Goal: Task Accomplishment & Management: Complete application form

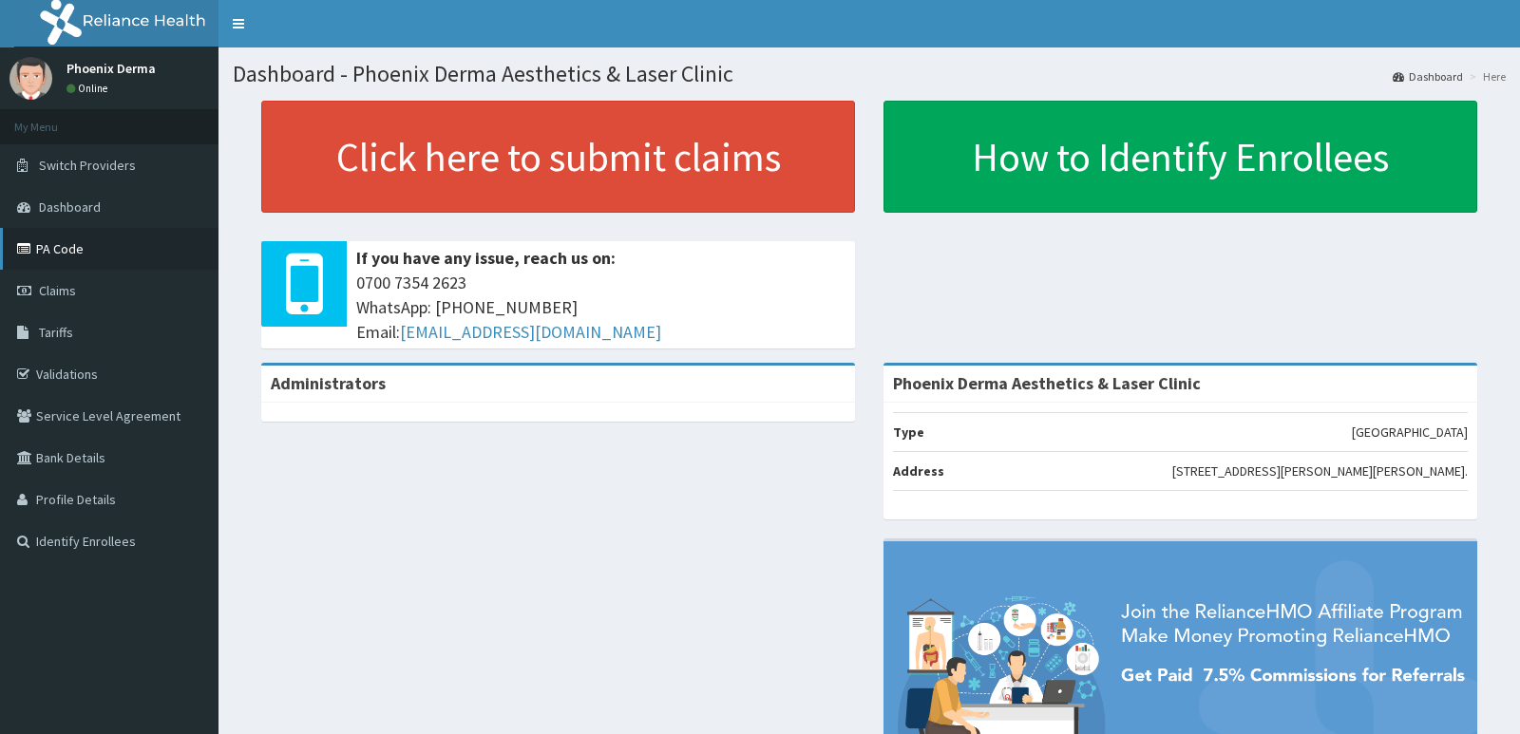
click at [82, 256] on link "PA Code" at bounding box center [109, 249] width 218 height 42
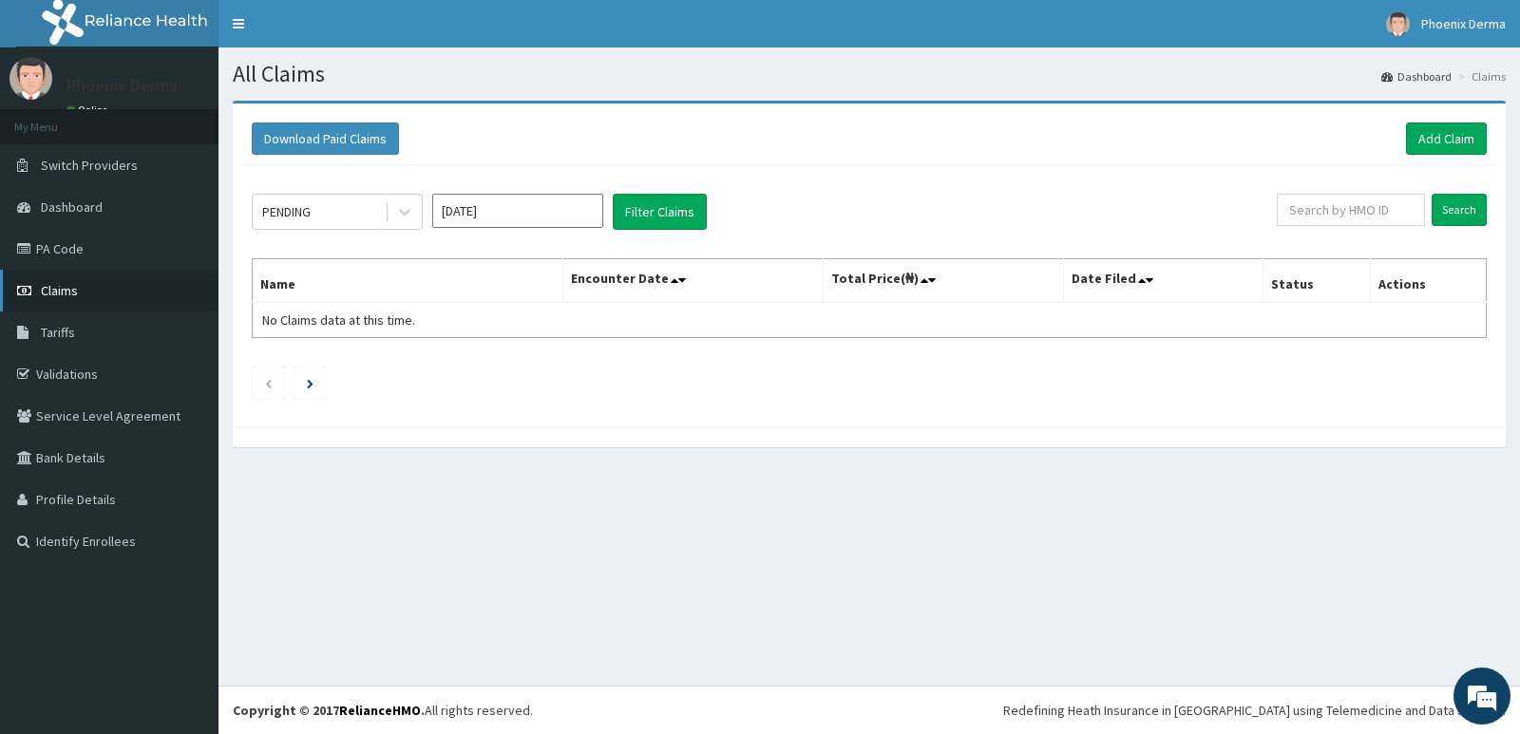
click at [59, 272] on link "Claims" at bounding box center [109, 291] width 218 height 42
click at [67, 262] on link "PA Code" at bounding box center [109, 249] width 218 height 42
click at [1438, 136] on link "Add Claim" at bounding box center [1446, 139] width 81 height 32
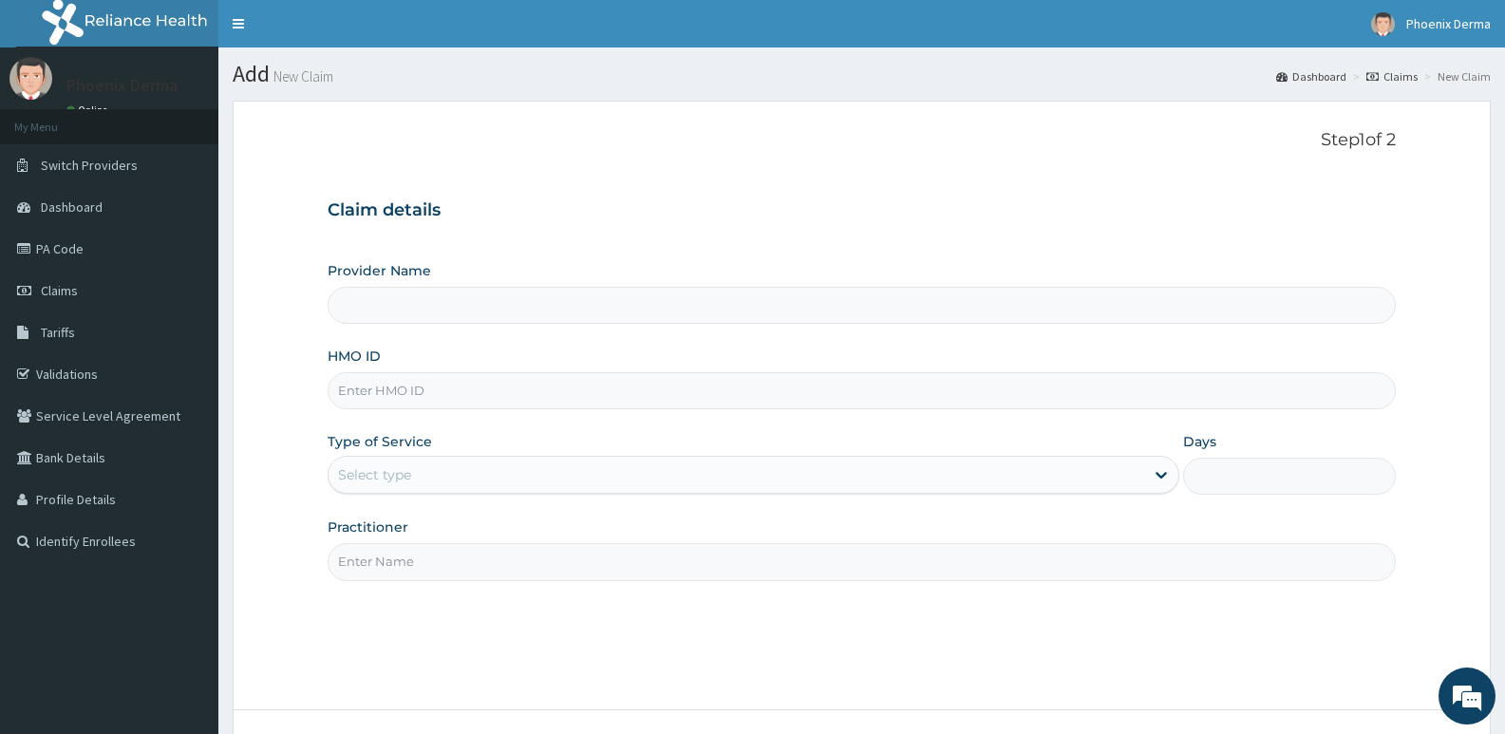
type input "Phoenix Derma Aesthetics & Laser Clinic"
click at [369, 404] on input "HMO ID" at bounding box center [862, 390] width 1068 height 37
type input "1"
type input "TRL/10217/A"
click at [403, 486] on div "Select type" at bounding box center [736, 475] width 815 height 30
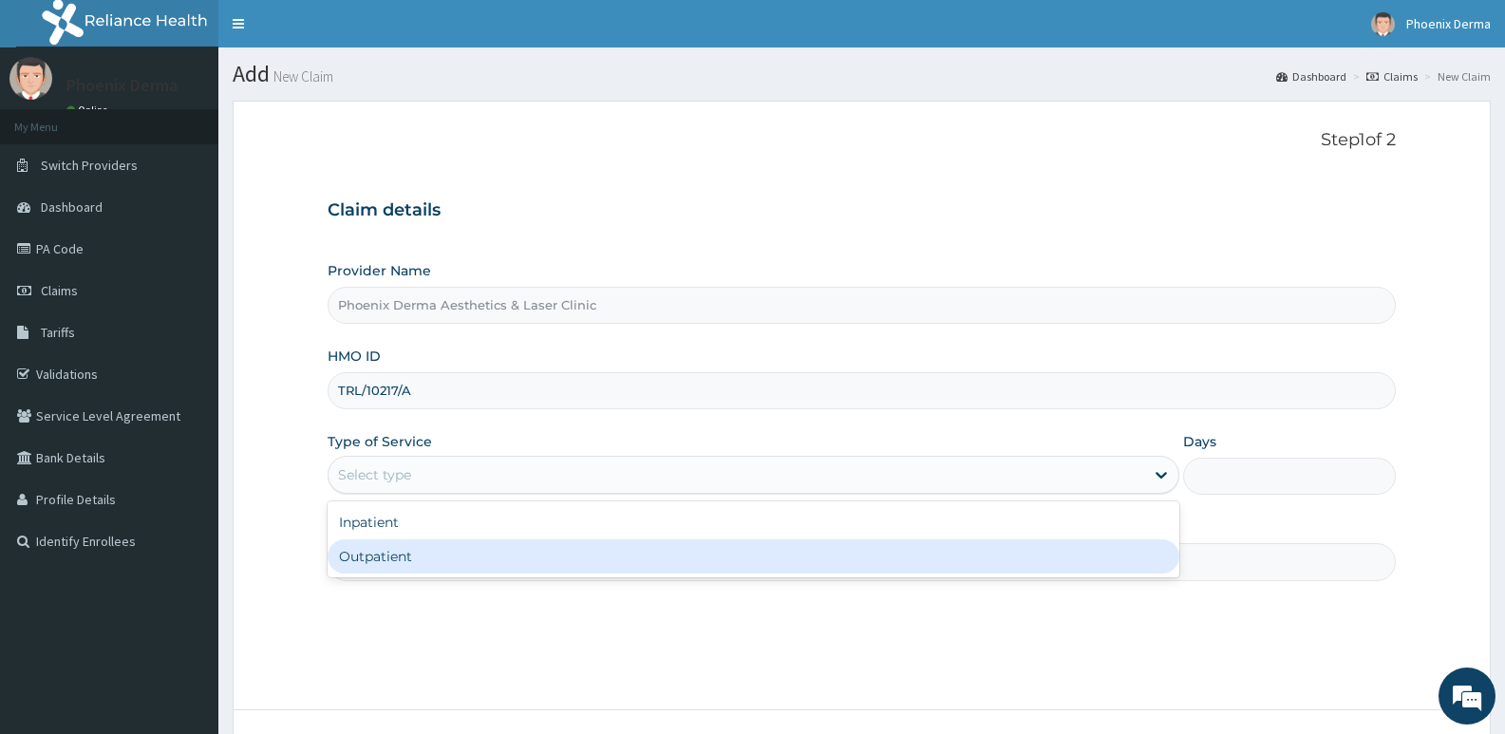
click at [387, 551] on div "Outpatient" at bounding box center [753, 556] width 851 height 34
type input "1"
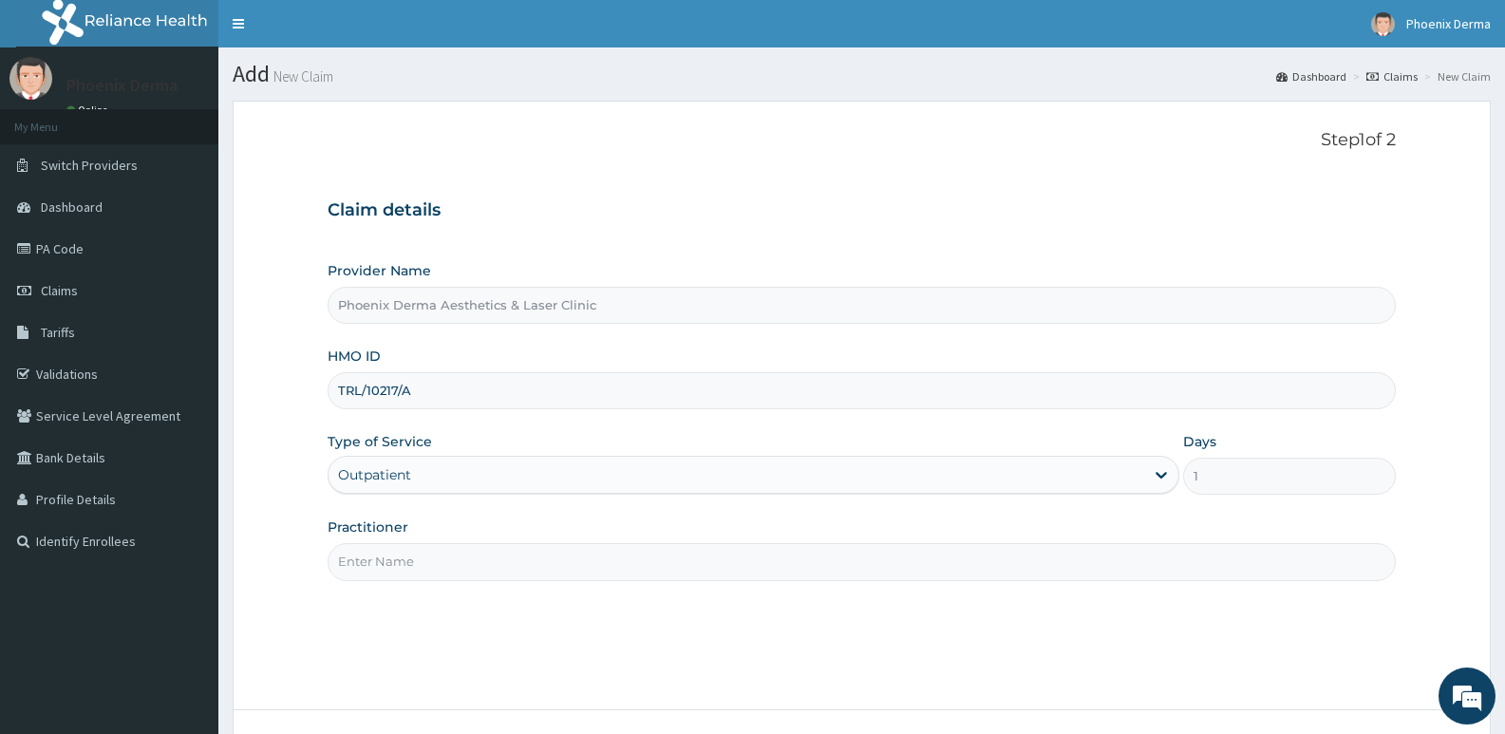
click at [389, 563] on input "Practitioner" at bounding box center [862, 561] width 1068 height 37
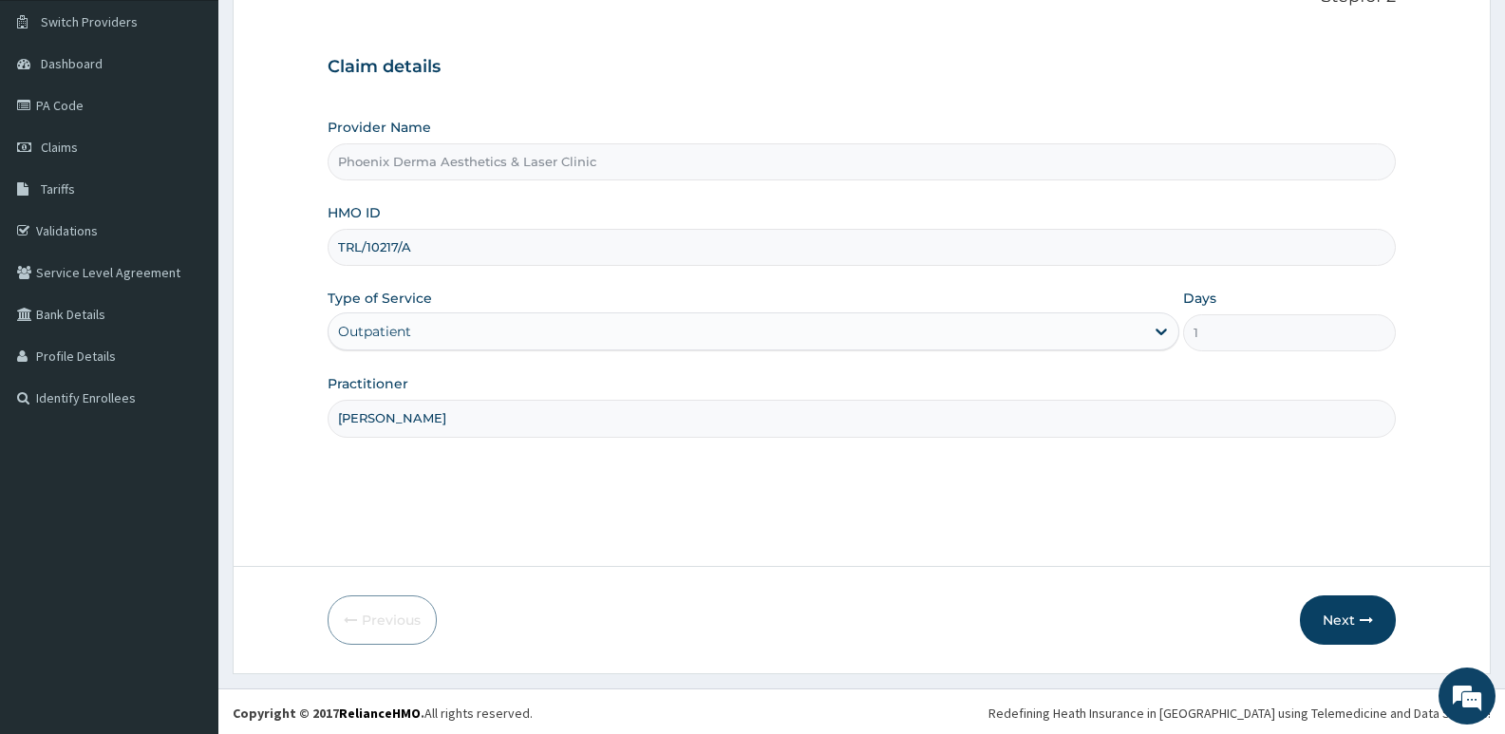
scroll to position [146, 0]
type input "DR PREYE"
click at [1351, 622] on button "Next" at bounding box center [1348, 617] width 96 height 49
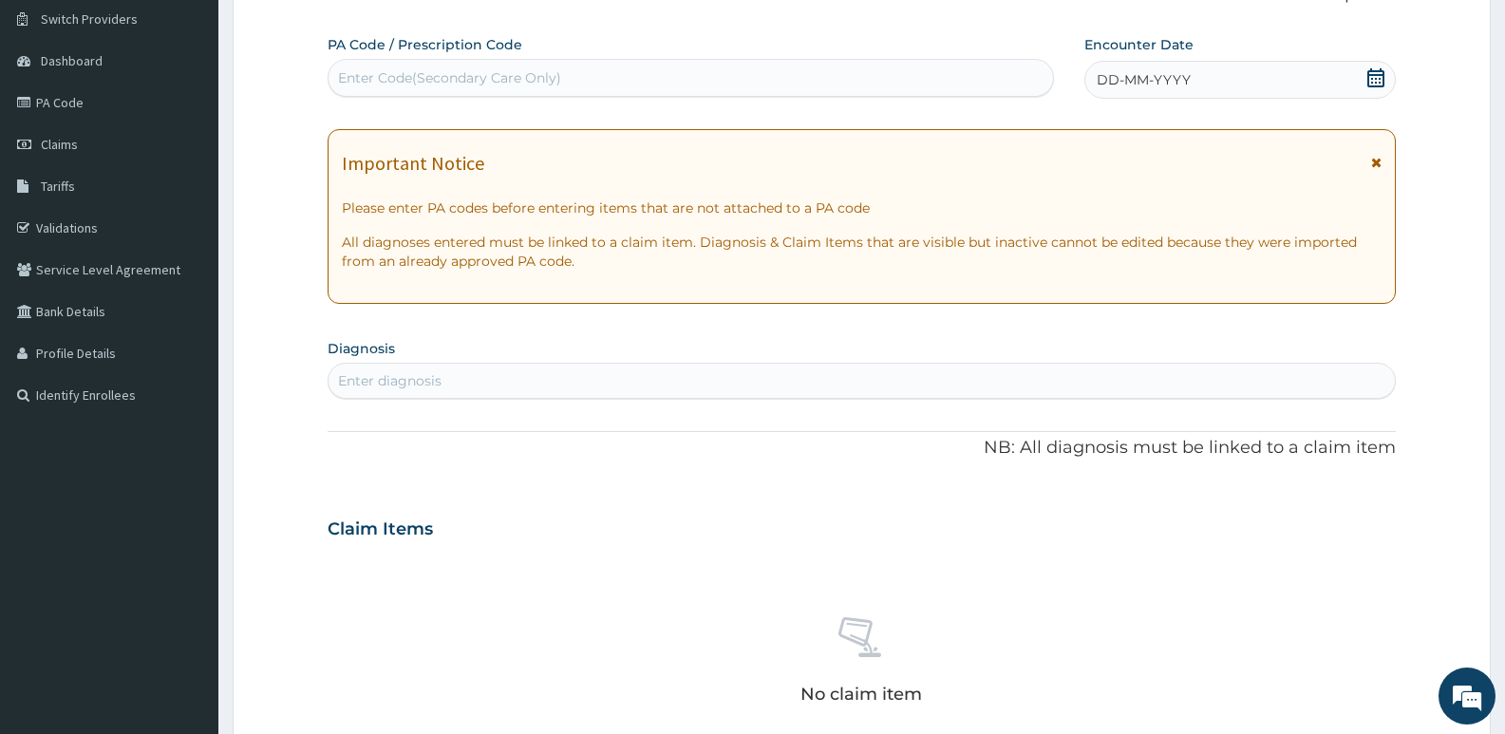
click at [396, 87] on div "Enter Code(Secondary Care Only)" at bounding box center [449, 77] width 223 height 19
paste input "PA/93C807"
type input "PA/93C807"
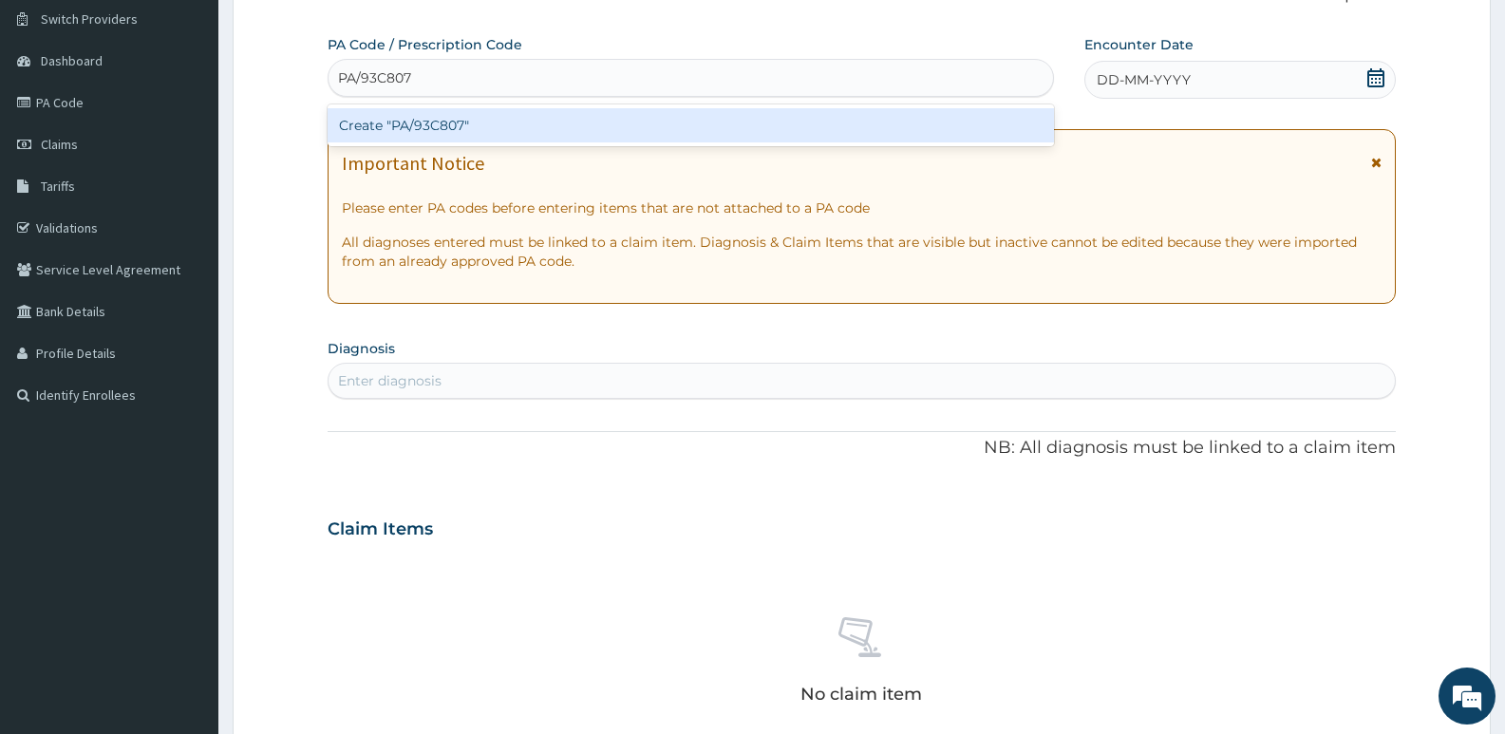
click at [399, 130] on div "Create "PA/93C807"" at bounding box center [691, 125] width 727 height 34
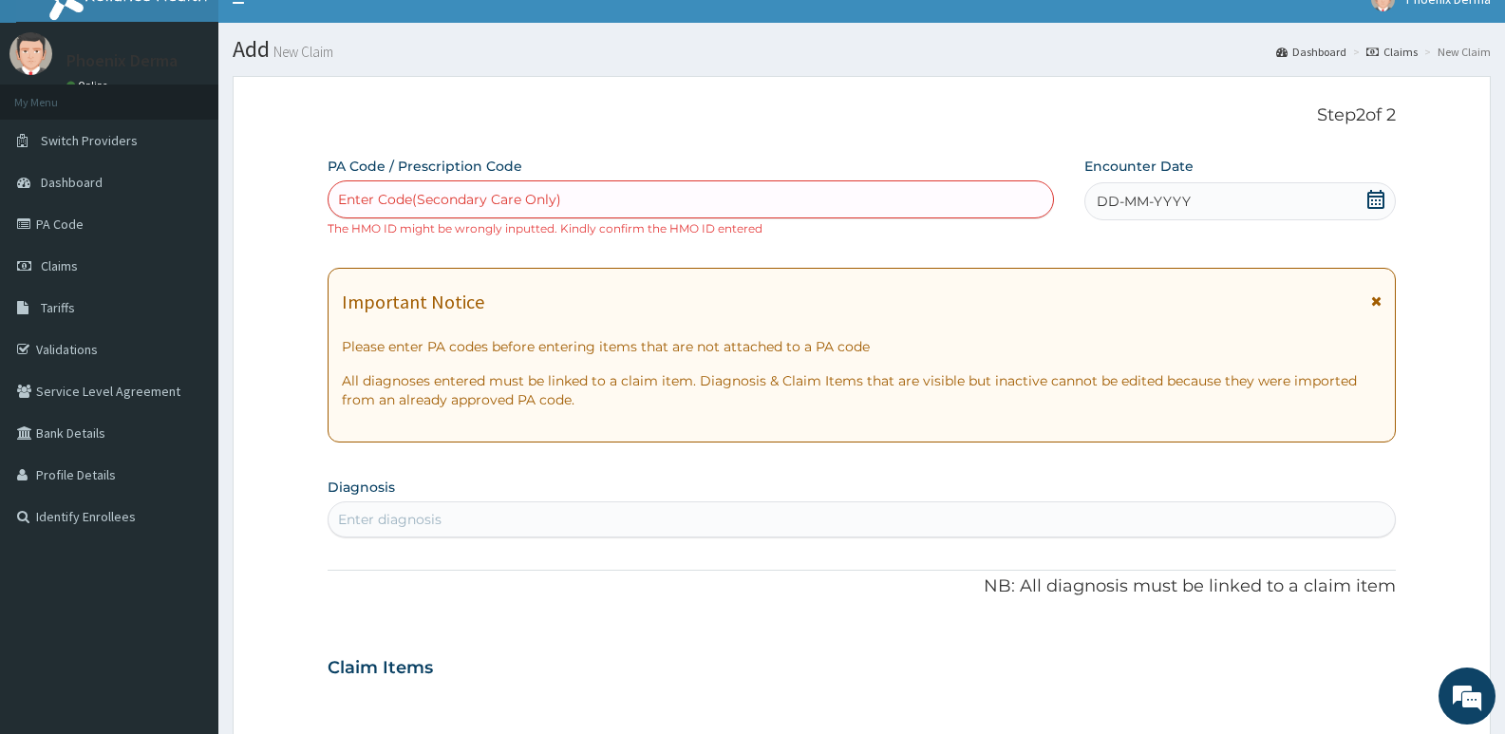
scroll to position [0, 0]
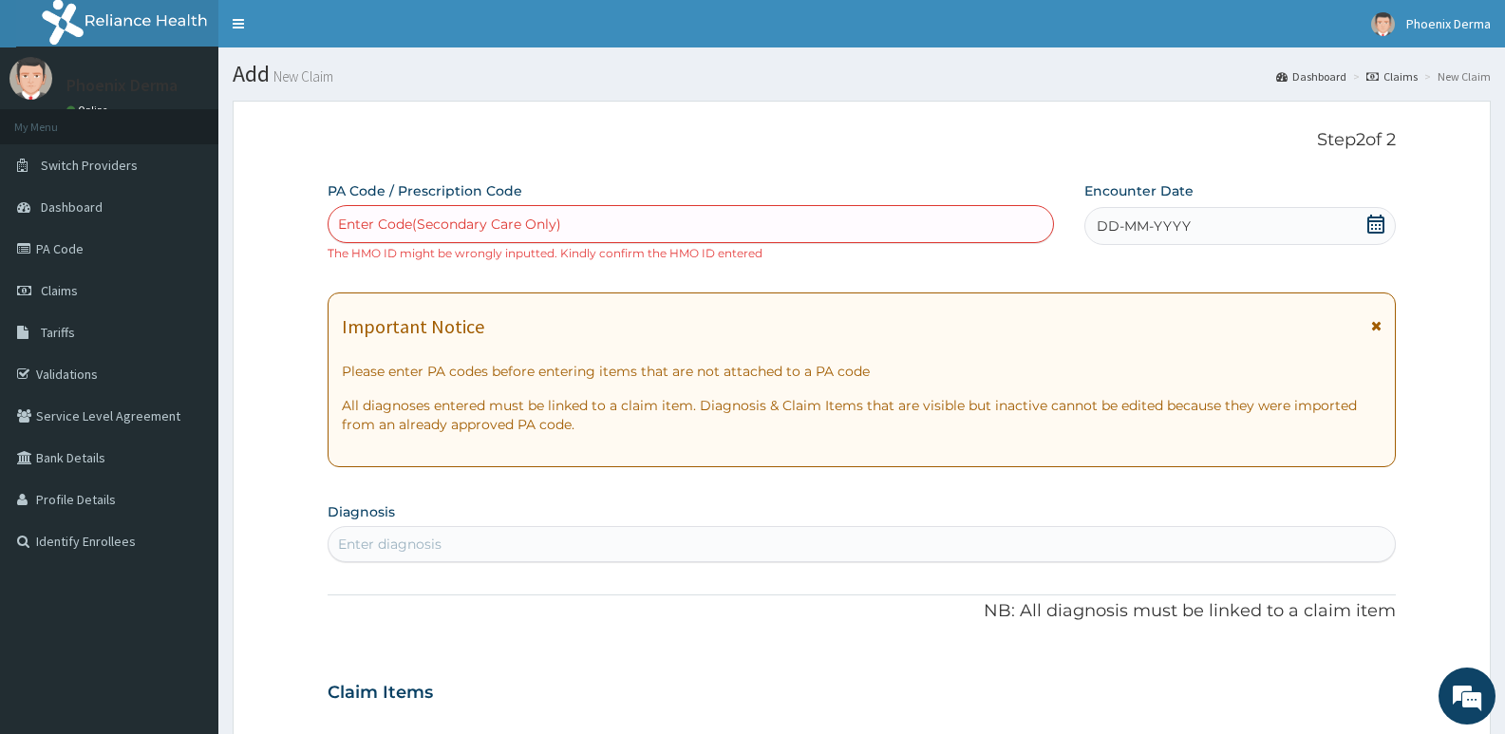
click at [469, 218] on div "Enter Code(Secondary Care Only)" at bounding box center [449, 224] width 223 height 19
paste input "PA/93C807"
type input "PA/93C807"
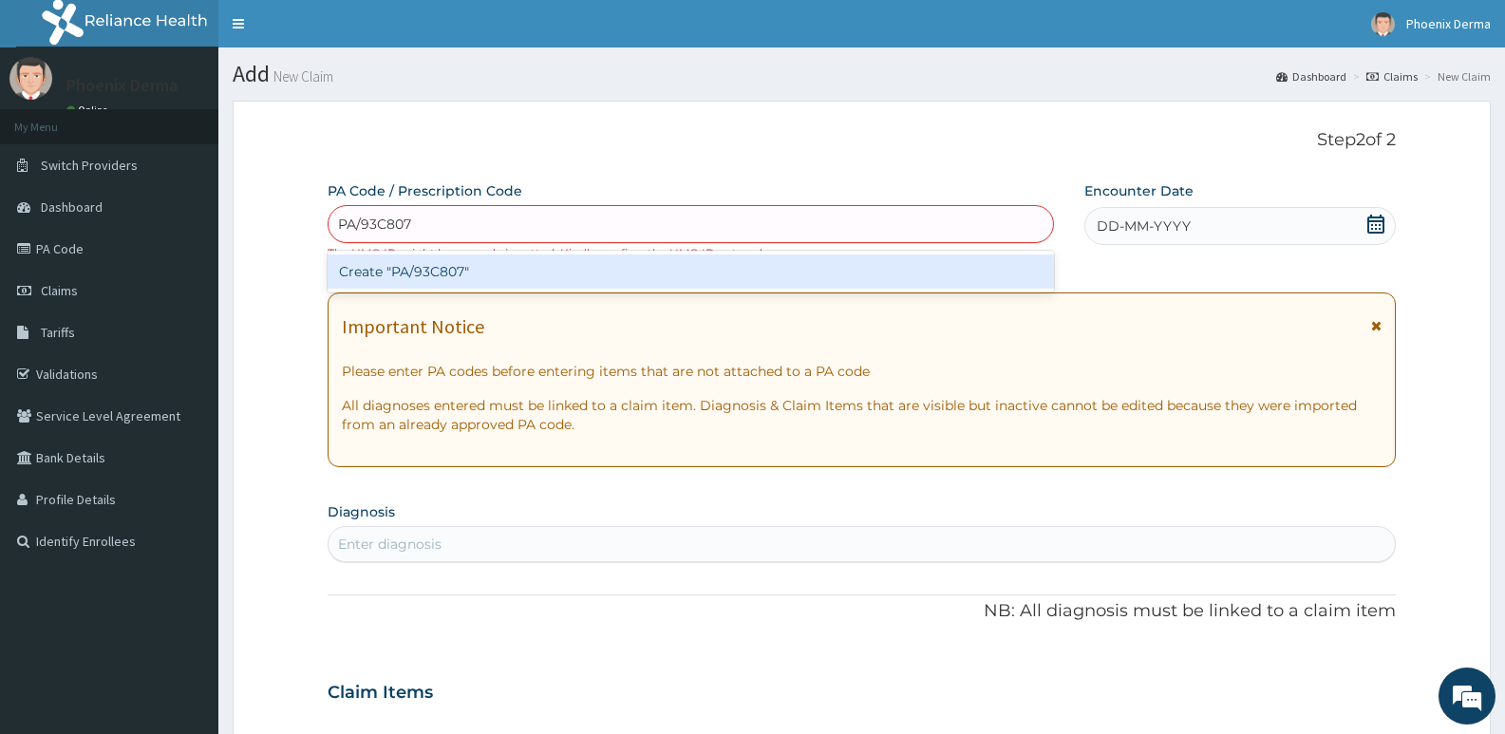
click at [442, 269] on div "Create "PA/93C807"" at bounding box center [691, 272] width 727 height 34
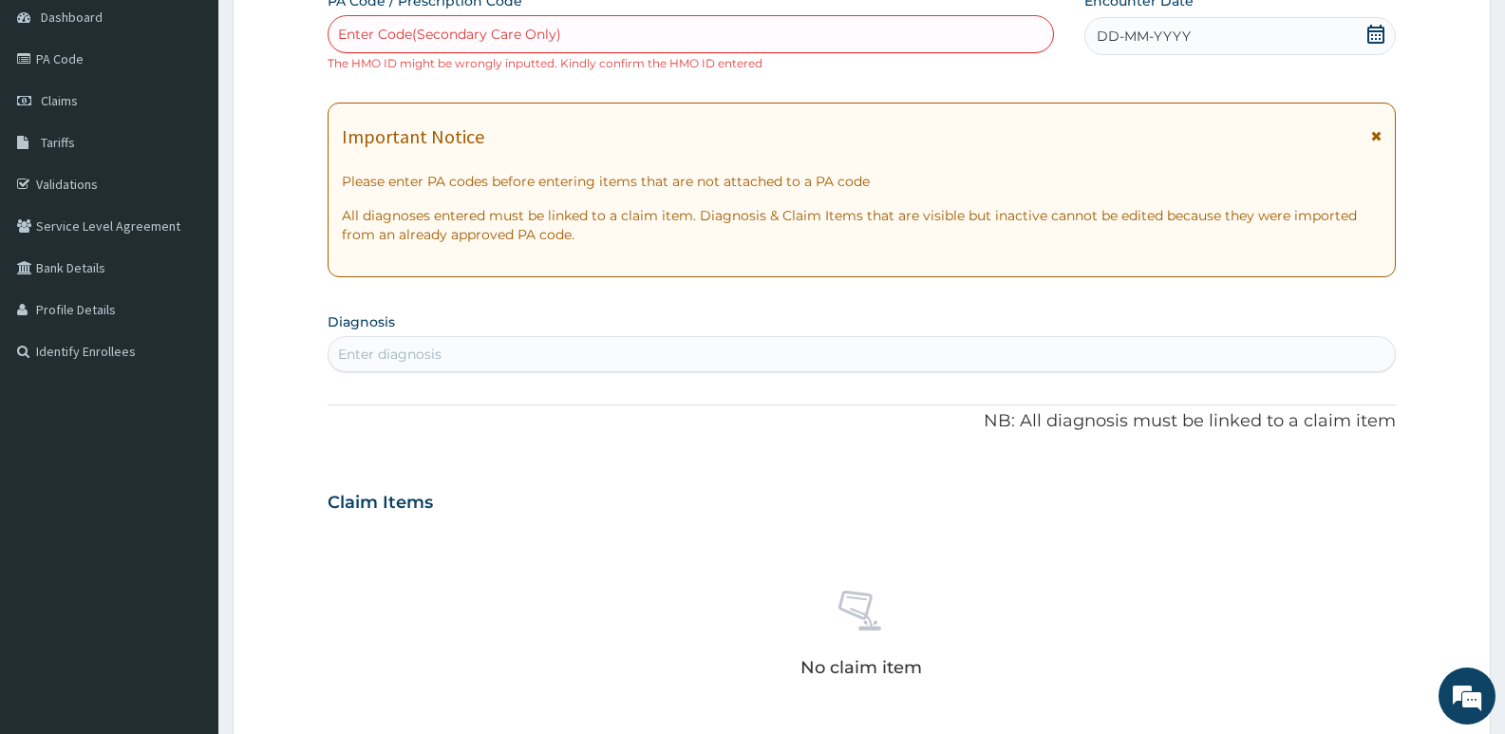
scroll to position [95, 0]
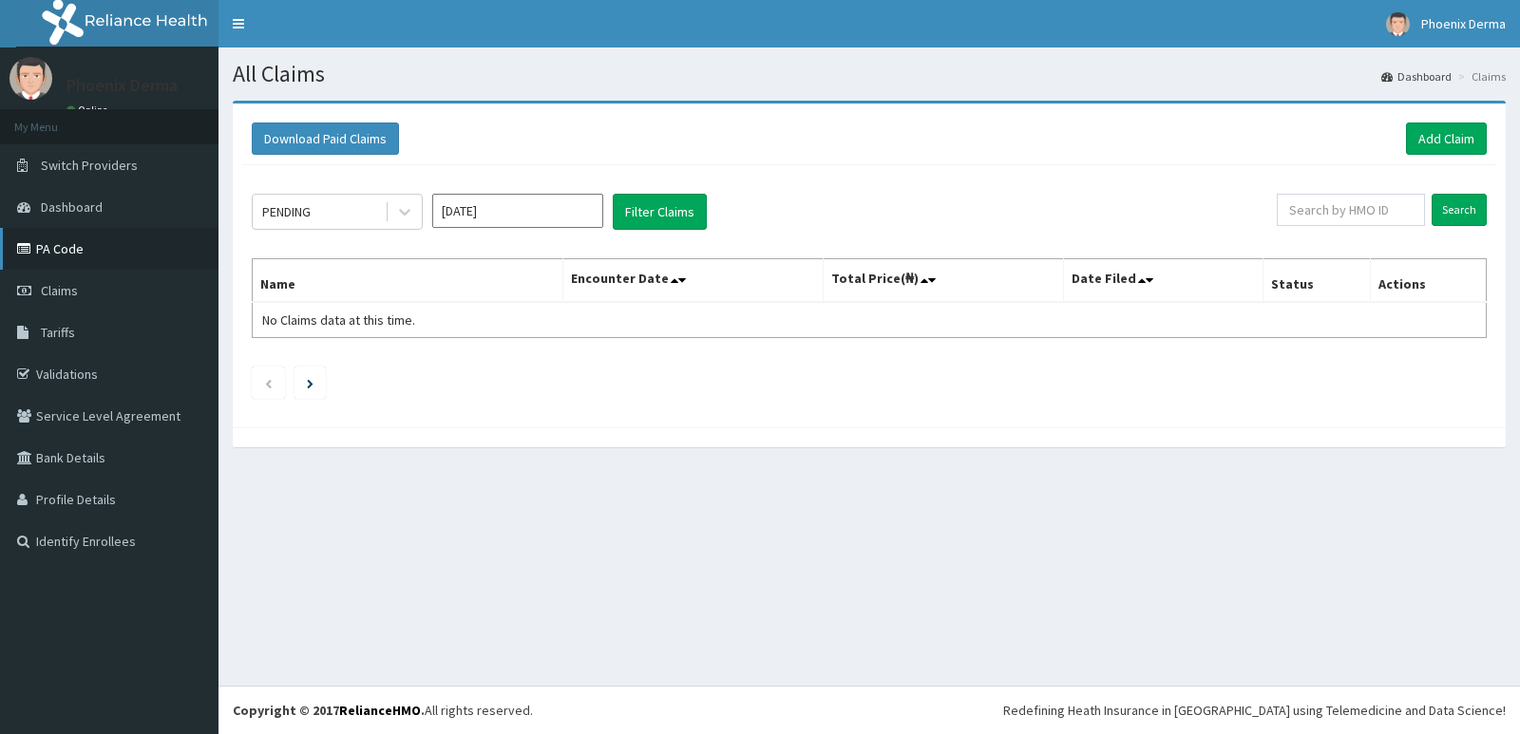
click at [103, 259] on link "PA Code" at bounding box center [109, 249] width 218 height 42
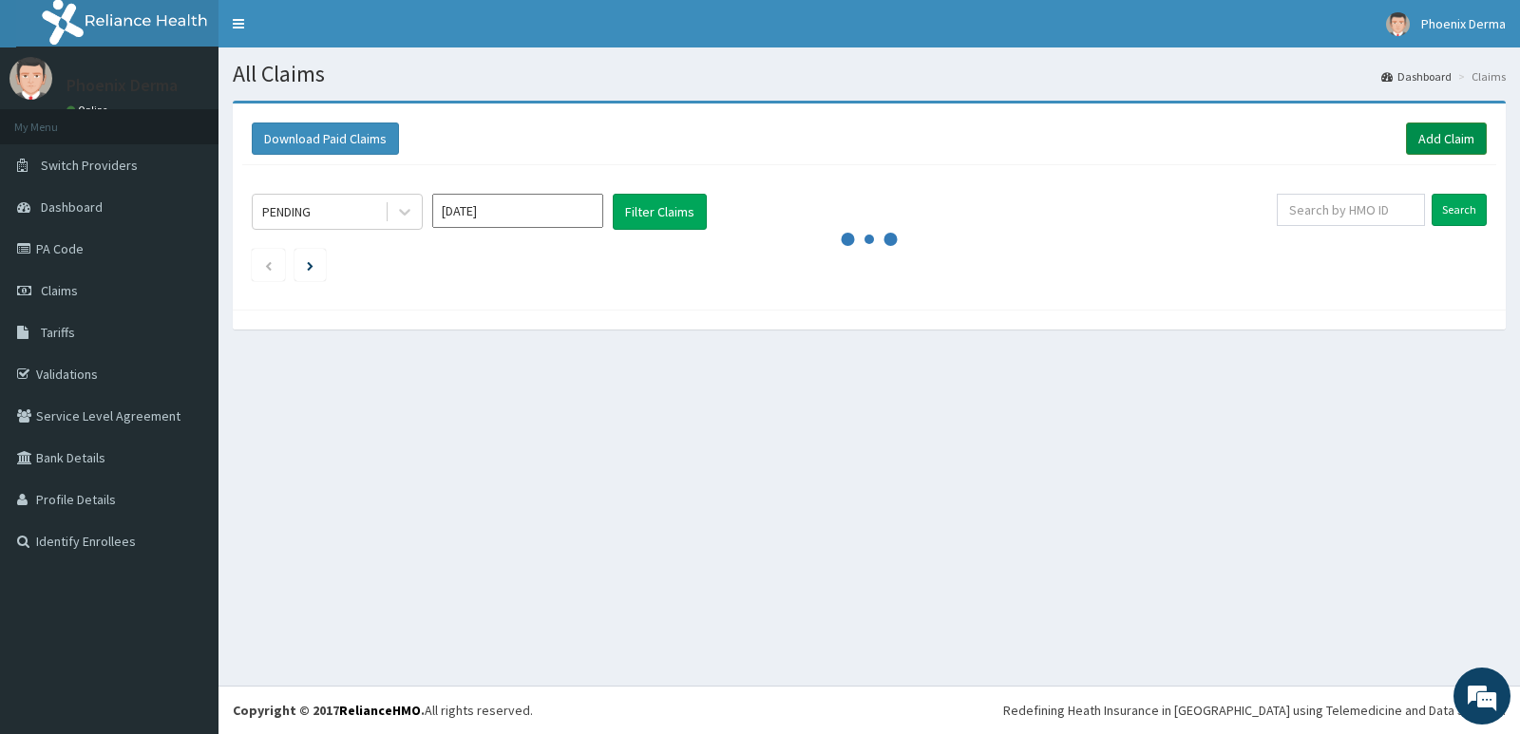
click at [1464, 137] on link "Add Claim" at bounding box center [1446, 139] width 81 height 32
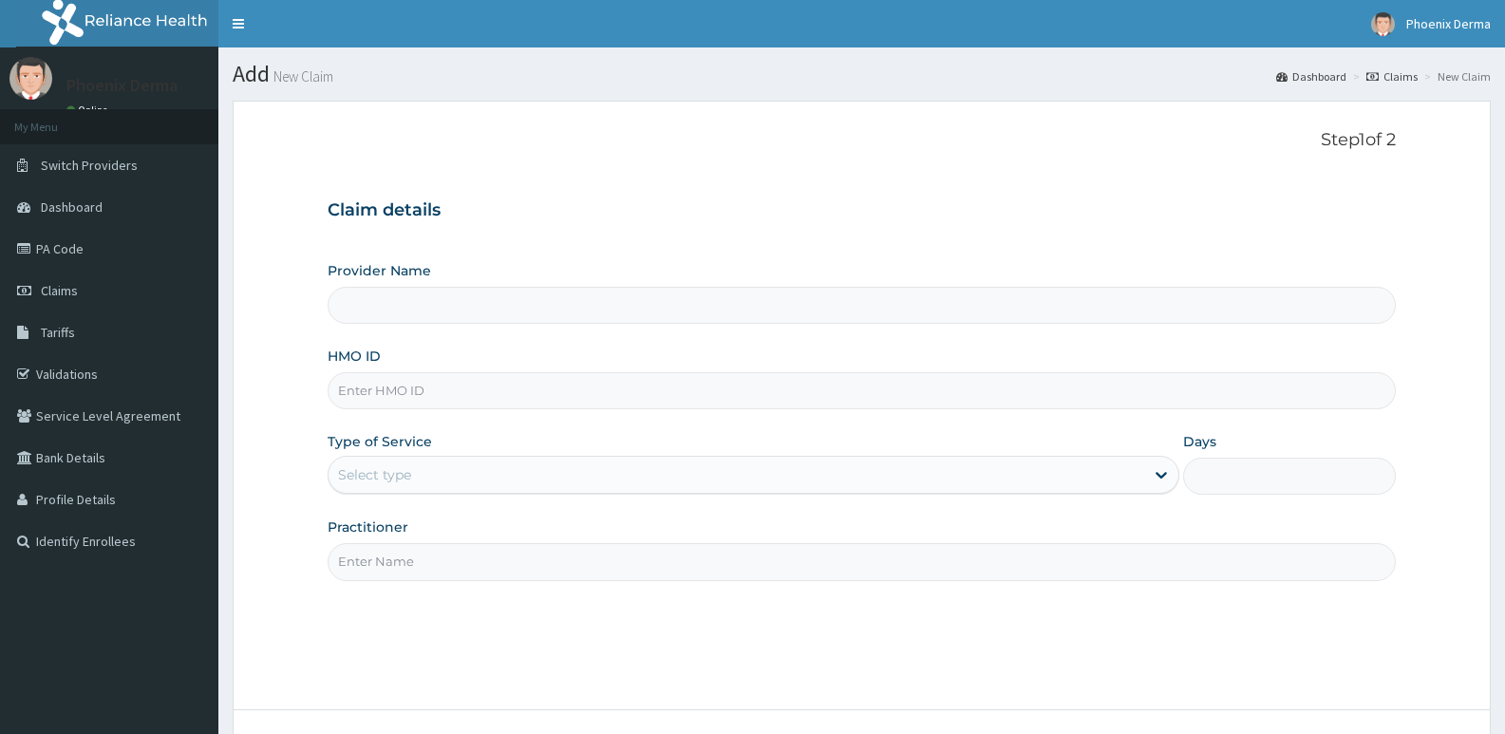
click at [404, 395] on input "HMO ID" at bounding box center [862, 390] width 1068 height 37
type input "TRL"
type input "Phoenix Derma Aesthetics & Laser Clinic"
type input "TRL/10217/A"
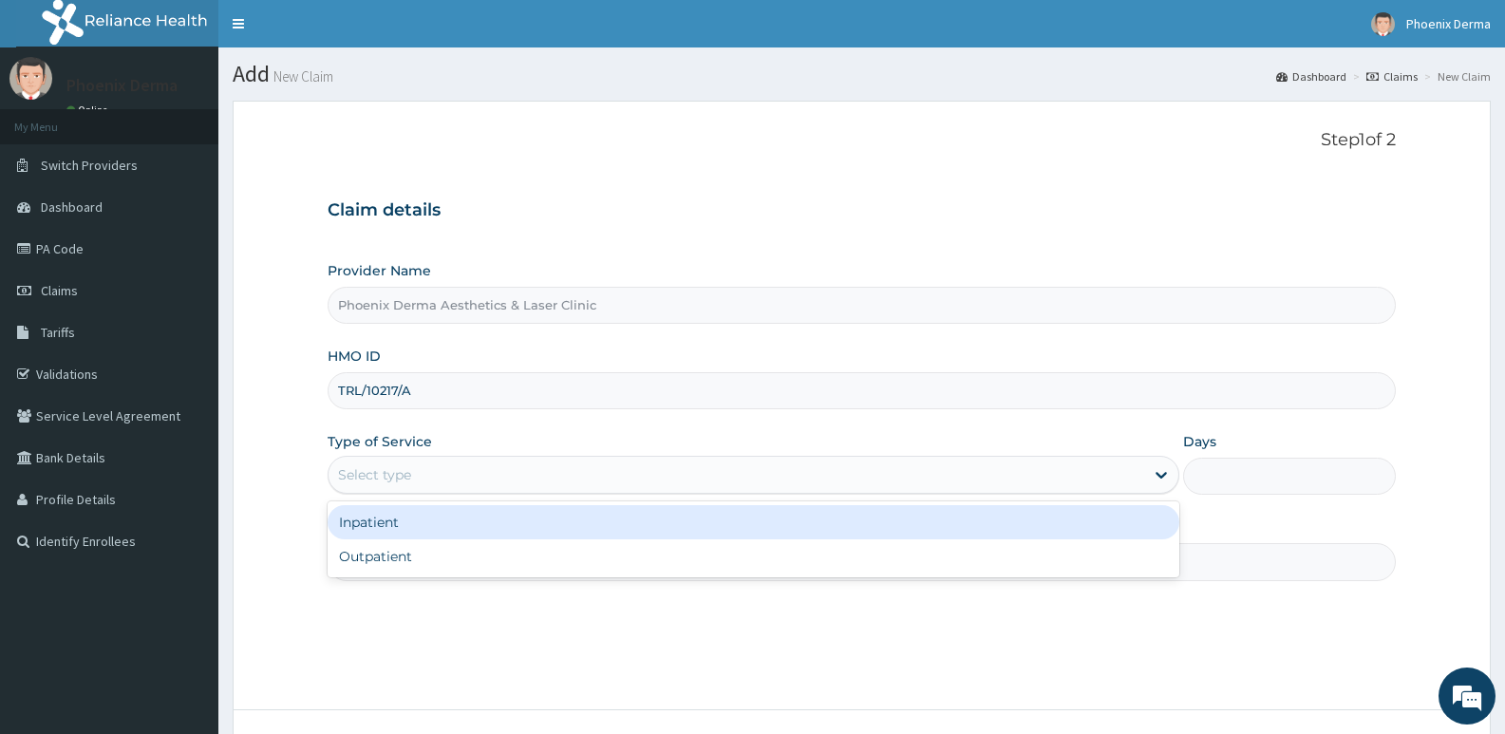
click at [380, 472] on div "Select type" at bounding box center [374, 474] width 73 height 19
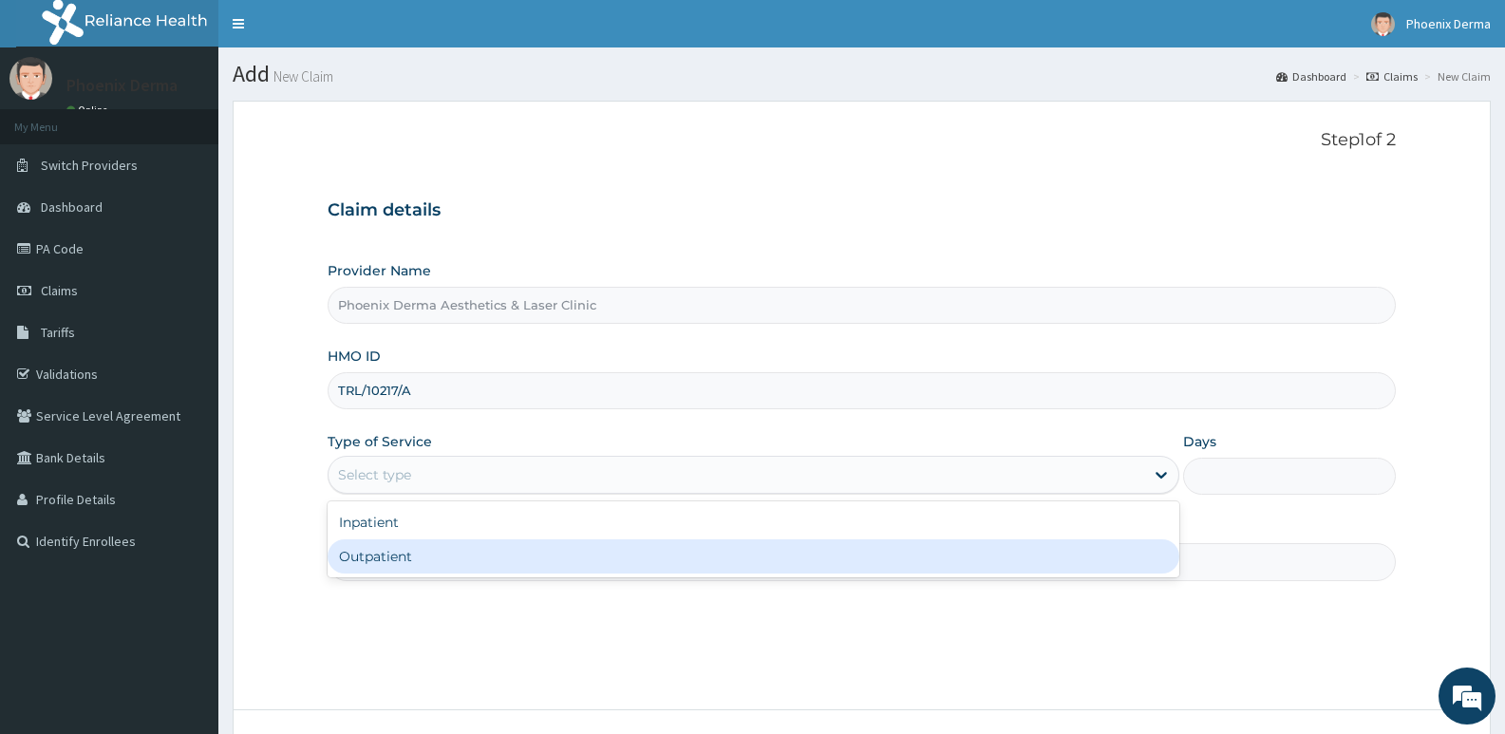
click at [372, 557] on div "Outpatient" at bounding box center [753, 556] width 851 height 34
type input "1"
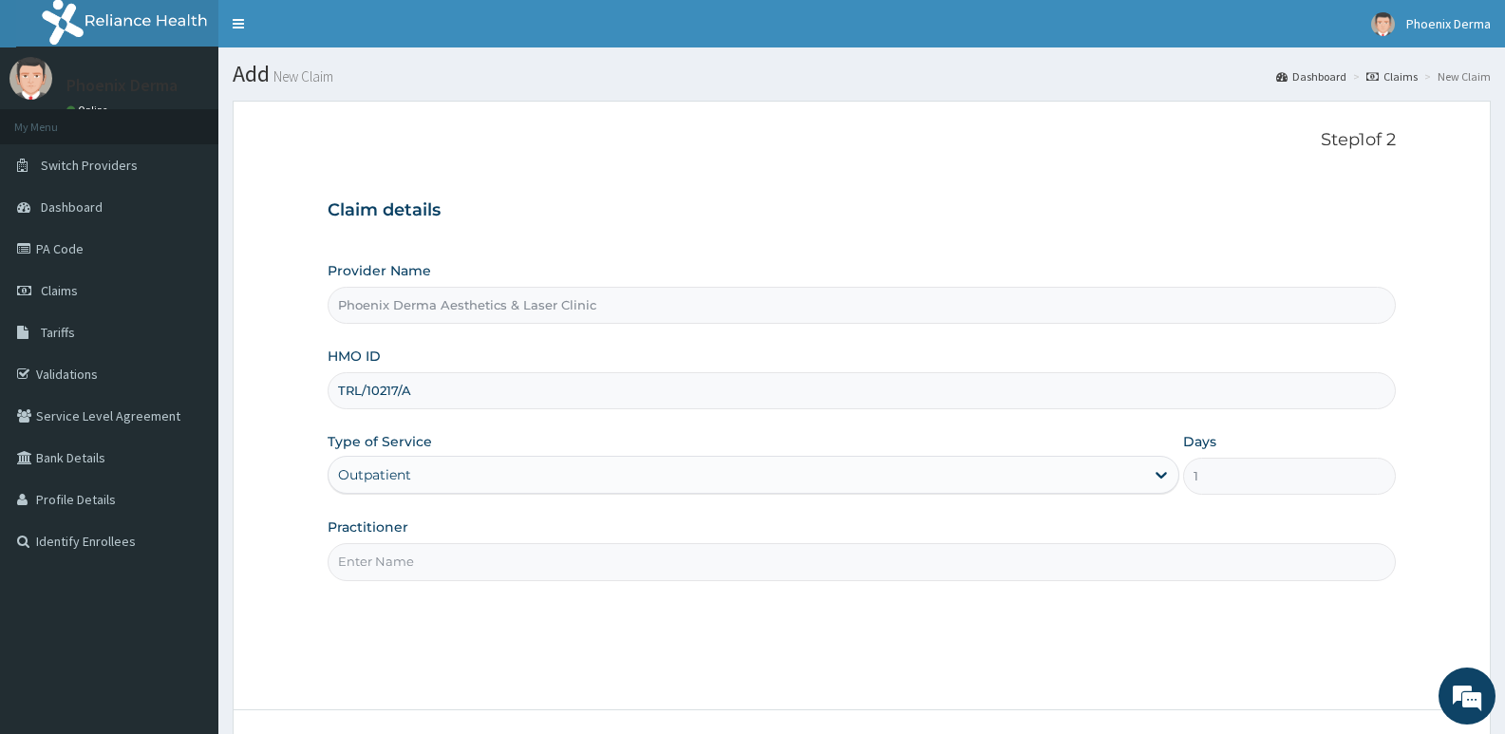
click at [395, 565] on input "Practitioner" at bounding box center [862, 561] width 1068 height 37
click at [386, 567] on input "Practitioner" at bounding box center [862, 561] width 1068 height 37
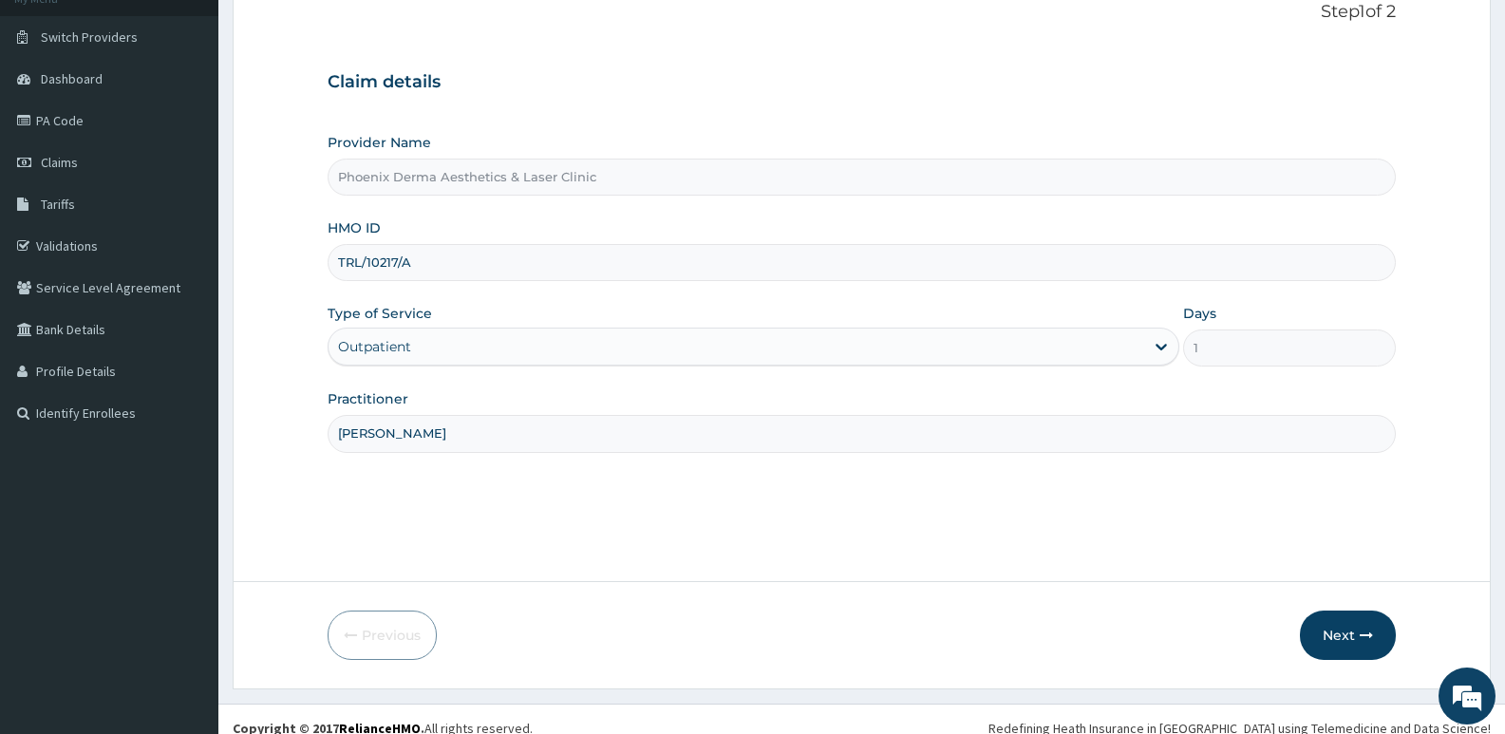
scroll to position [146, 0]
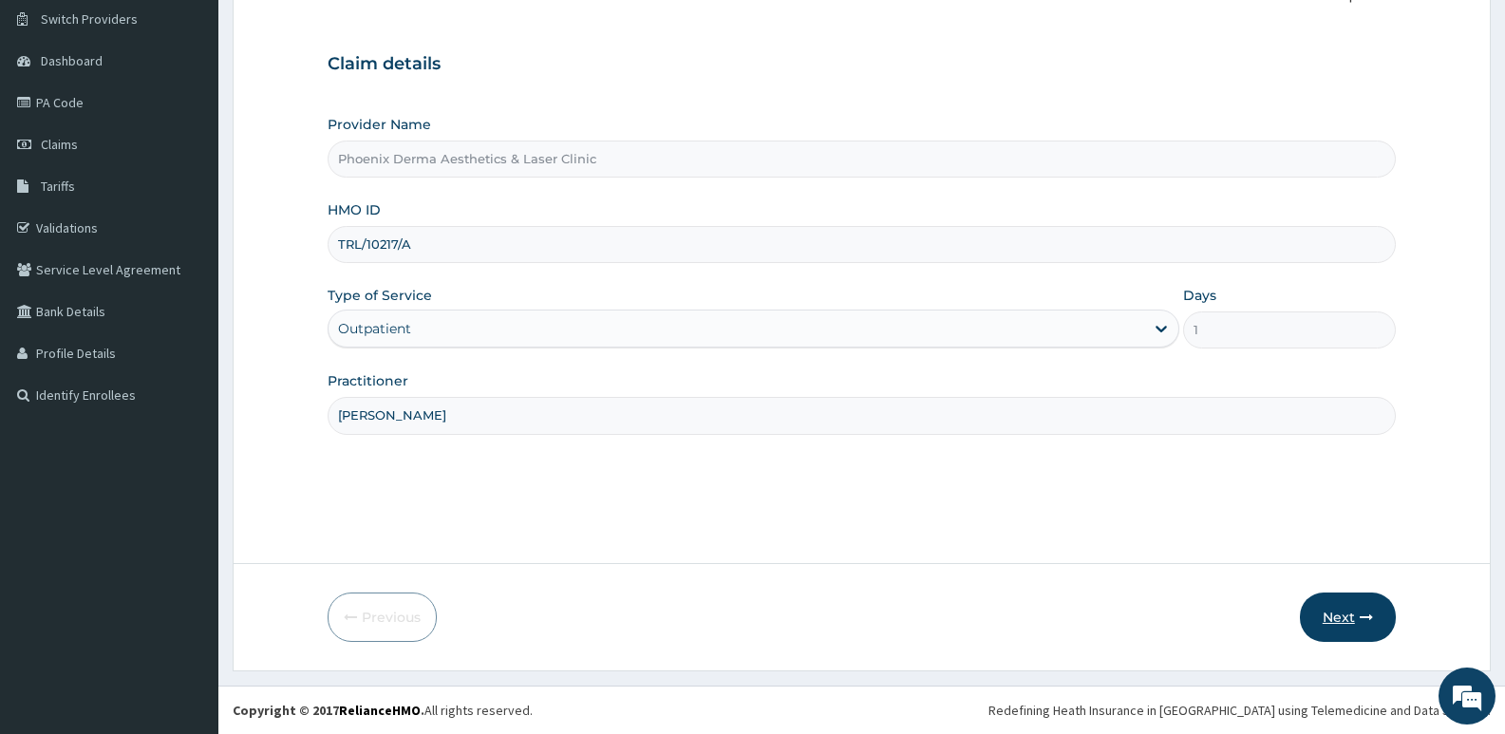
type input "DR MAYOWA"
click at [1331, 609] on button "Next" at bounding box center [1348, 617] width 96 height 49
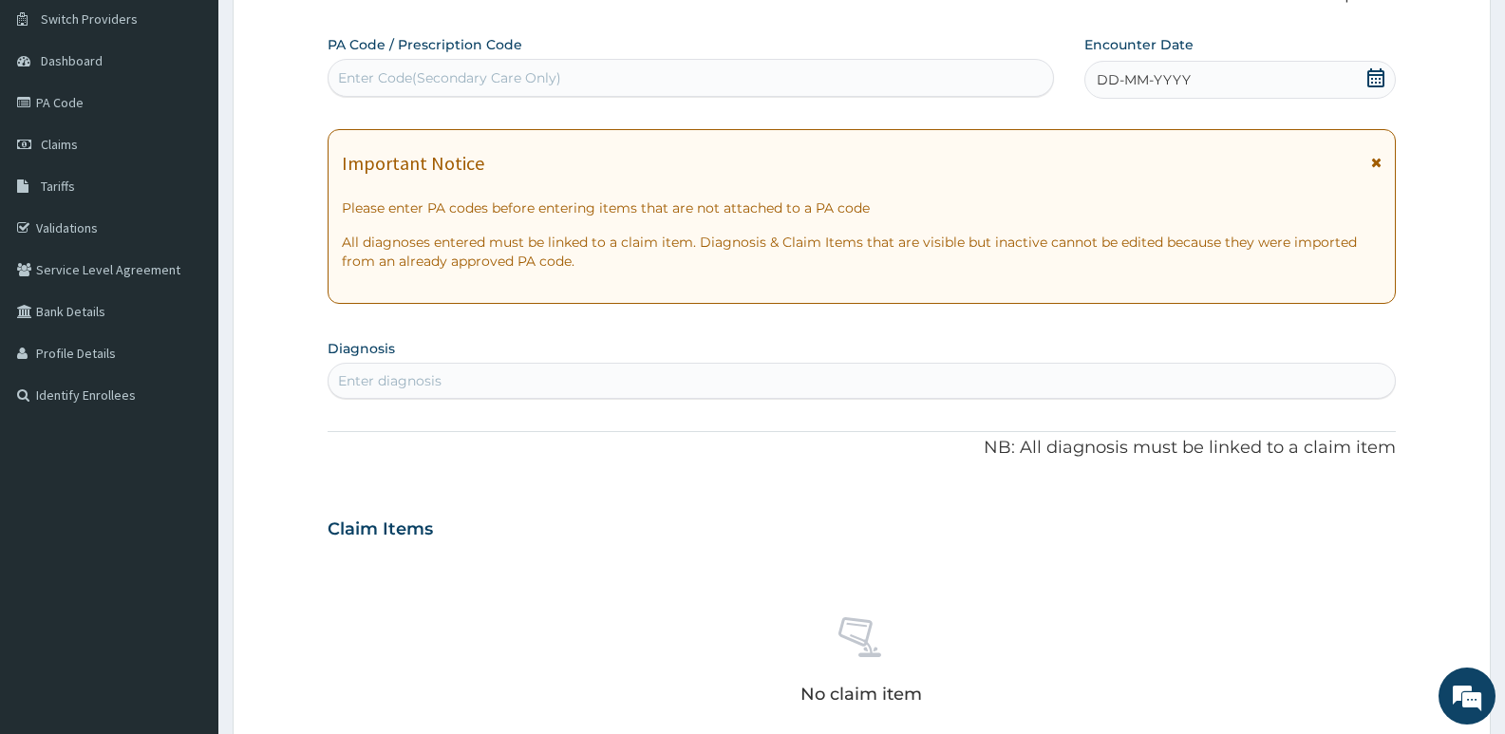
click at [425, 83] on div "Enter Code(Secondary Care Only)" at bounding box center [449, 77] width 223 height 19
paste input "PA/93C807"
type input "PA/93C807"
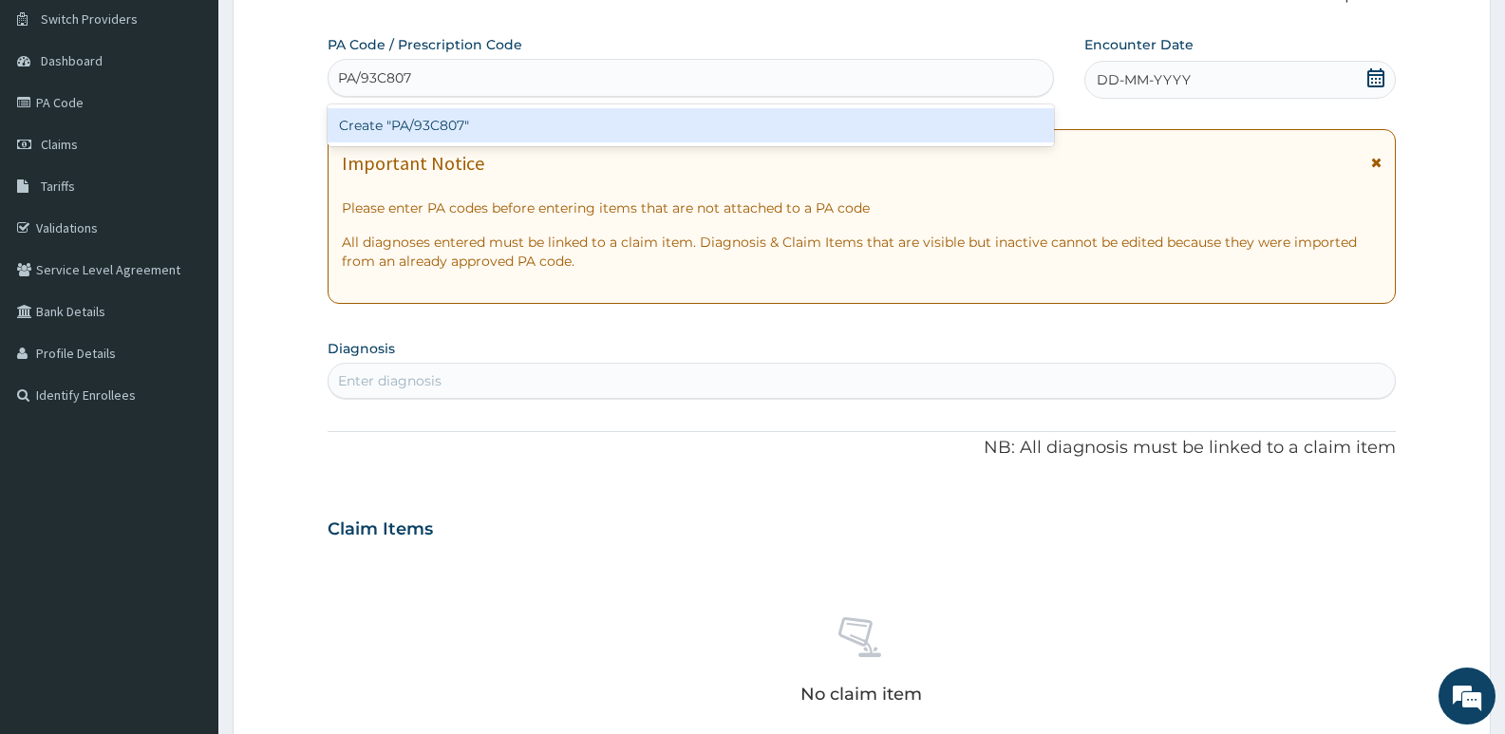
click at [406, 122] on div "Create "PA/93C807"" at bounding box center [691, 125] width 727 height 34
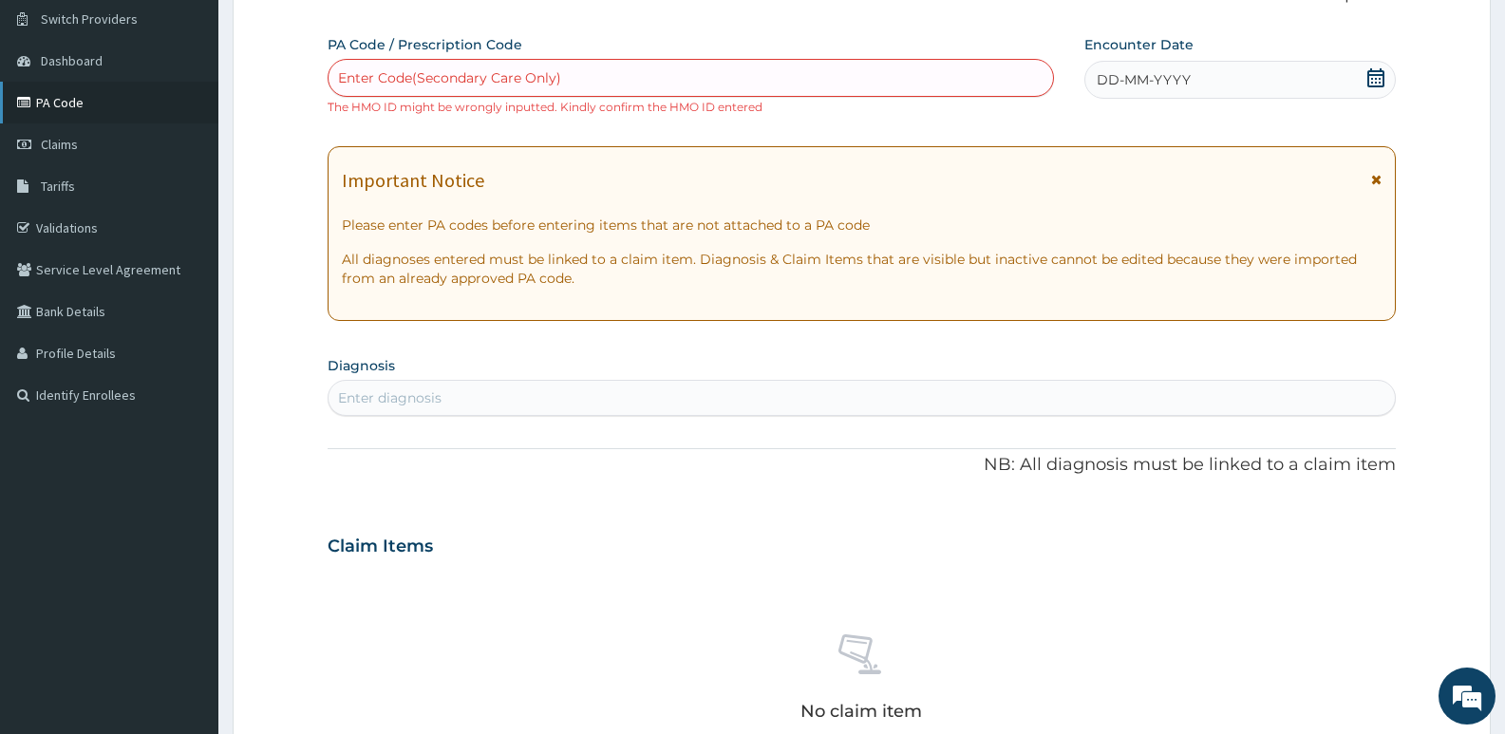
click at [81, 112] on link "PA Code" at bounding box center [109, 103] width 218 height 42
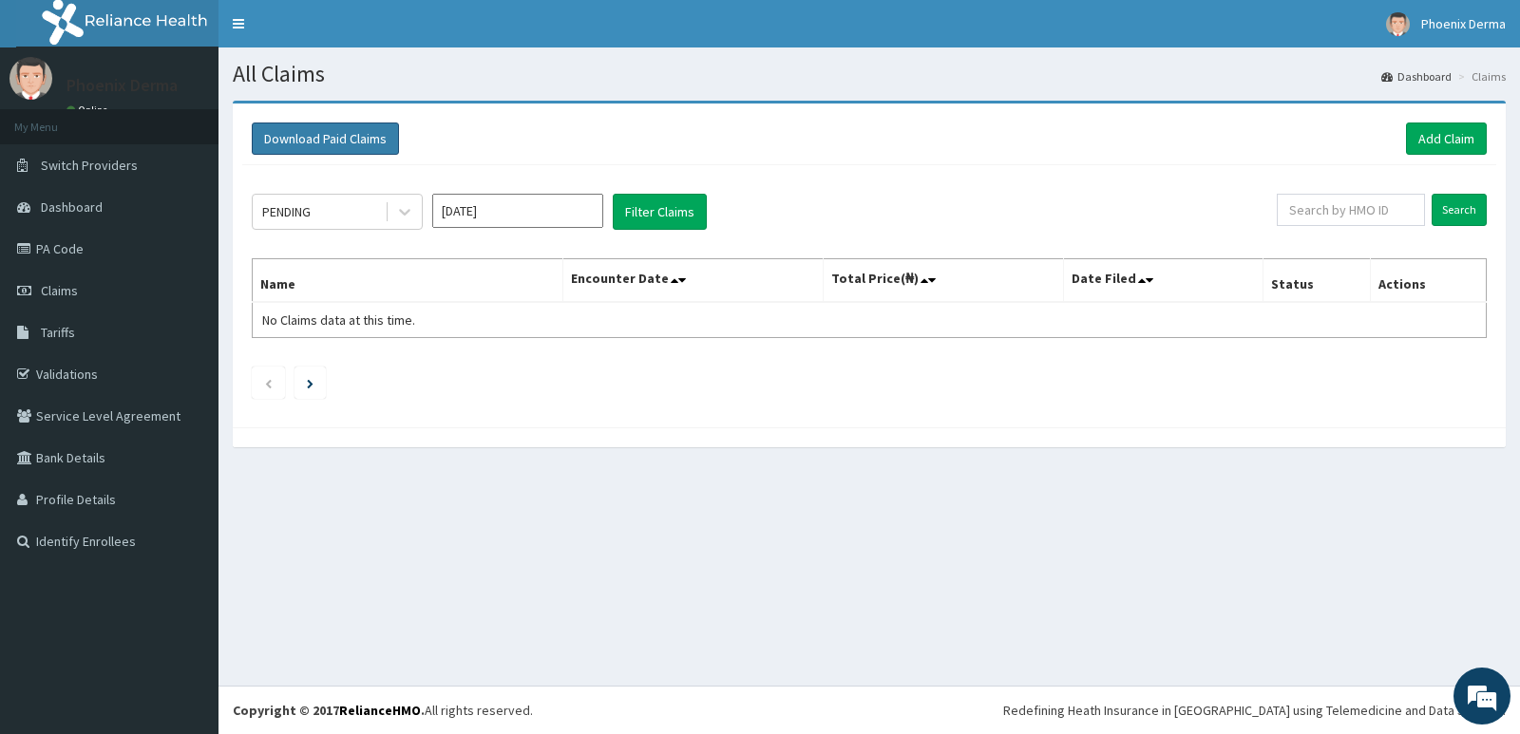
click at [353, 143] on button "Download Paid Claims" at bounding box center [325, 139] width 147 height 32
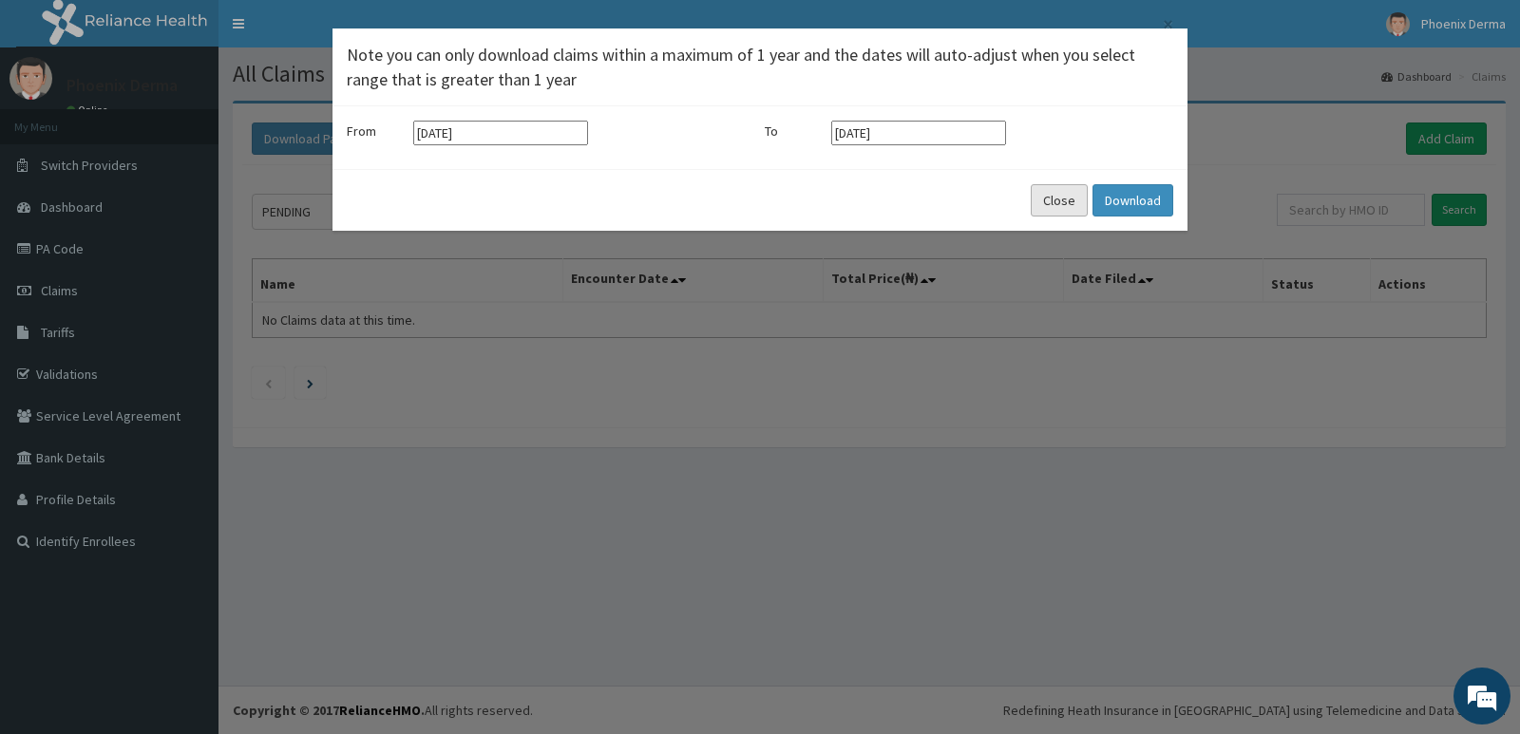
click at [1057, 198] on button "Close" at bounding box center [1058, 200] width 57 height 32
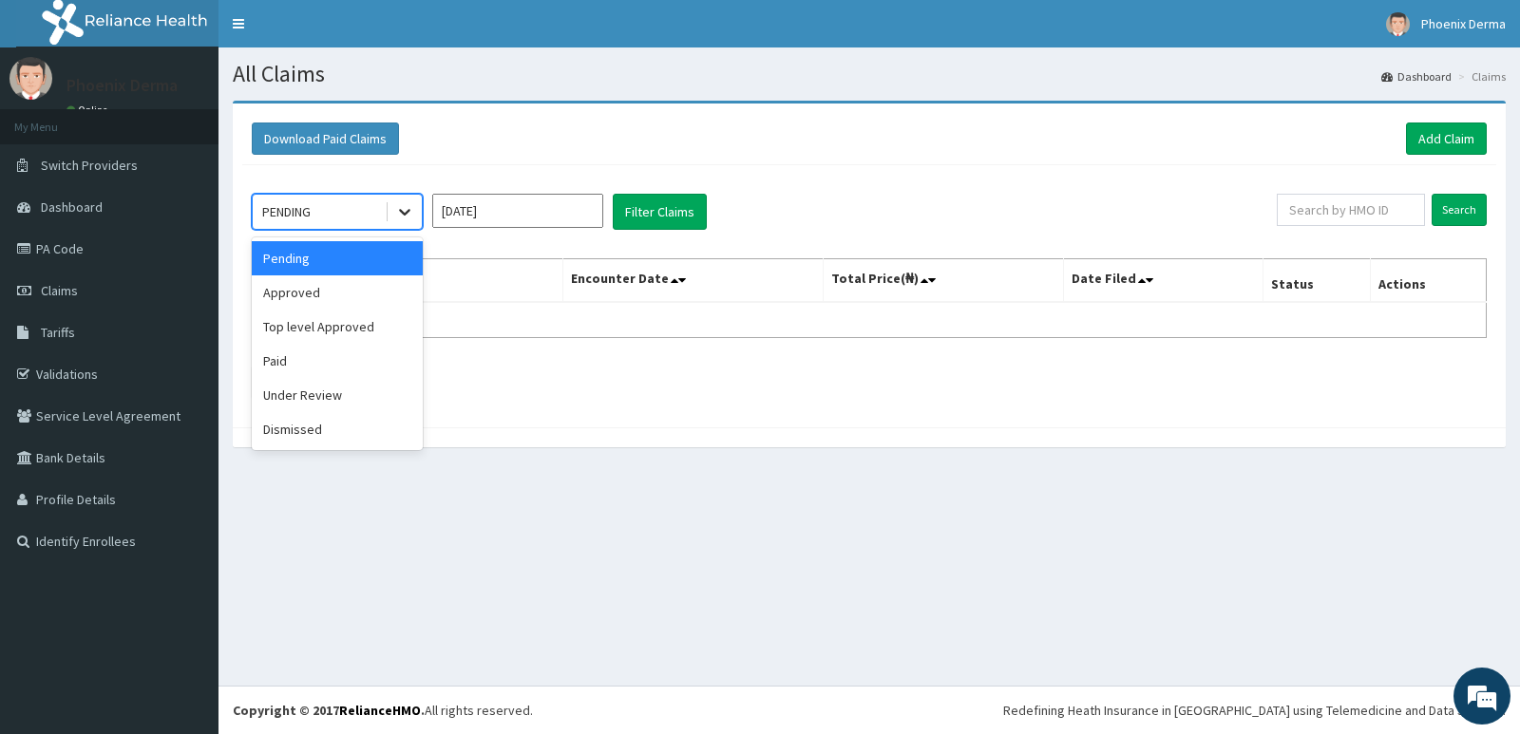
click at [401, 211] on icon at bounding box center [404, 213] width 11 height 7
click at [325, 286] on div "Approved" at bounding box center [337, 292] width 171 height 34
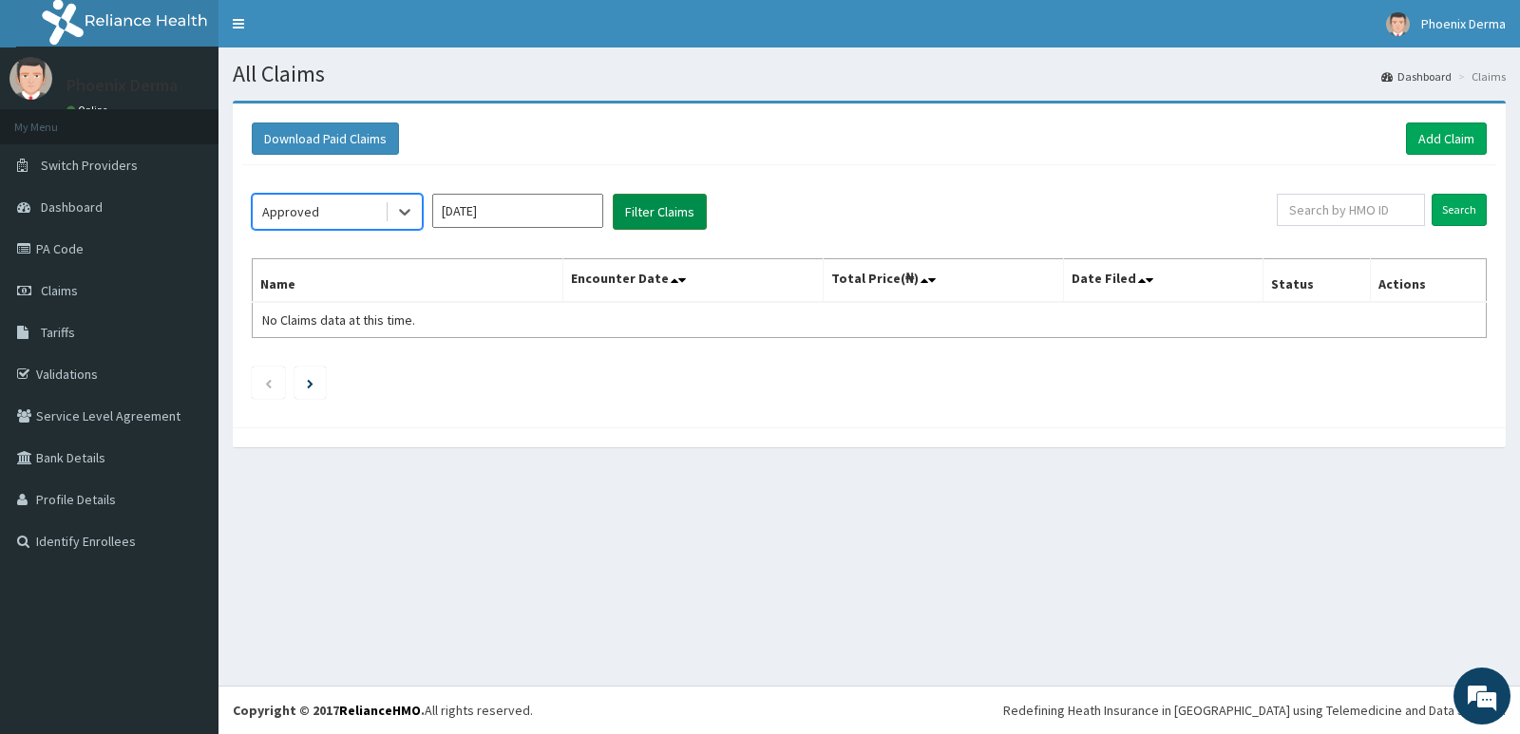
click at [668, 203] on button "Filter Claims" at bounding box center [660, 212] width 94 height 36
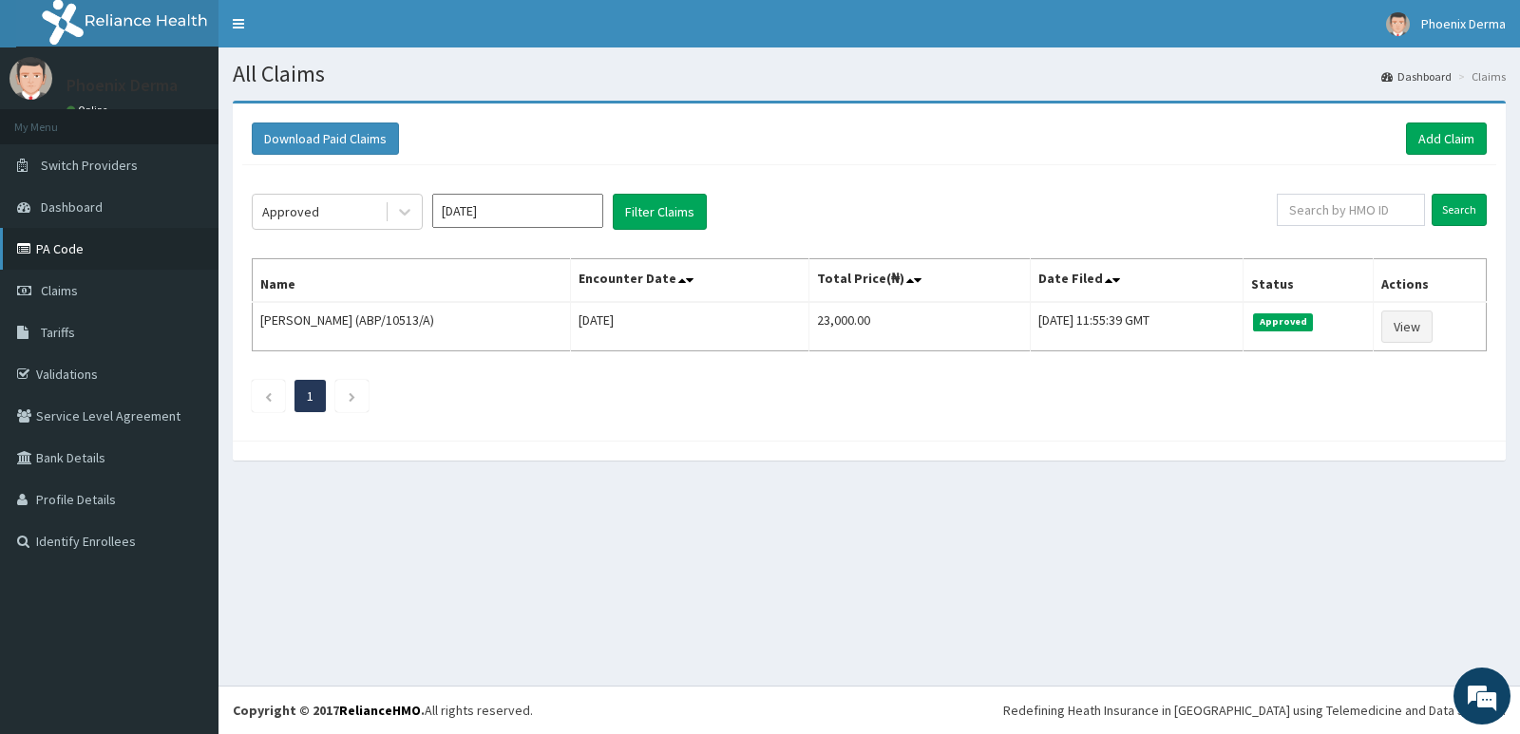
click at [78, 247] on link "PA Code" at bounding box center [109, 249] width 218 height 42
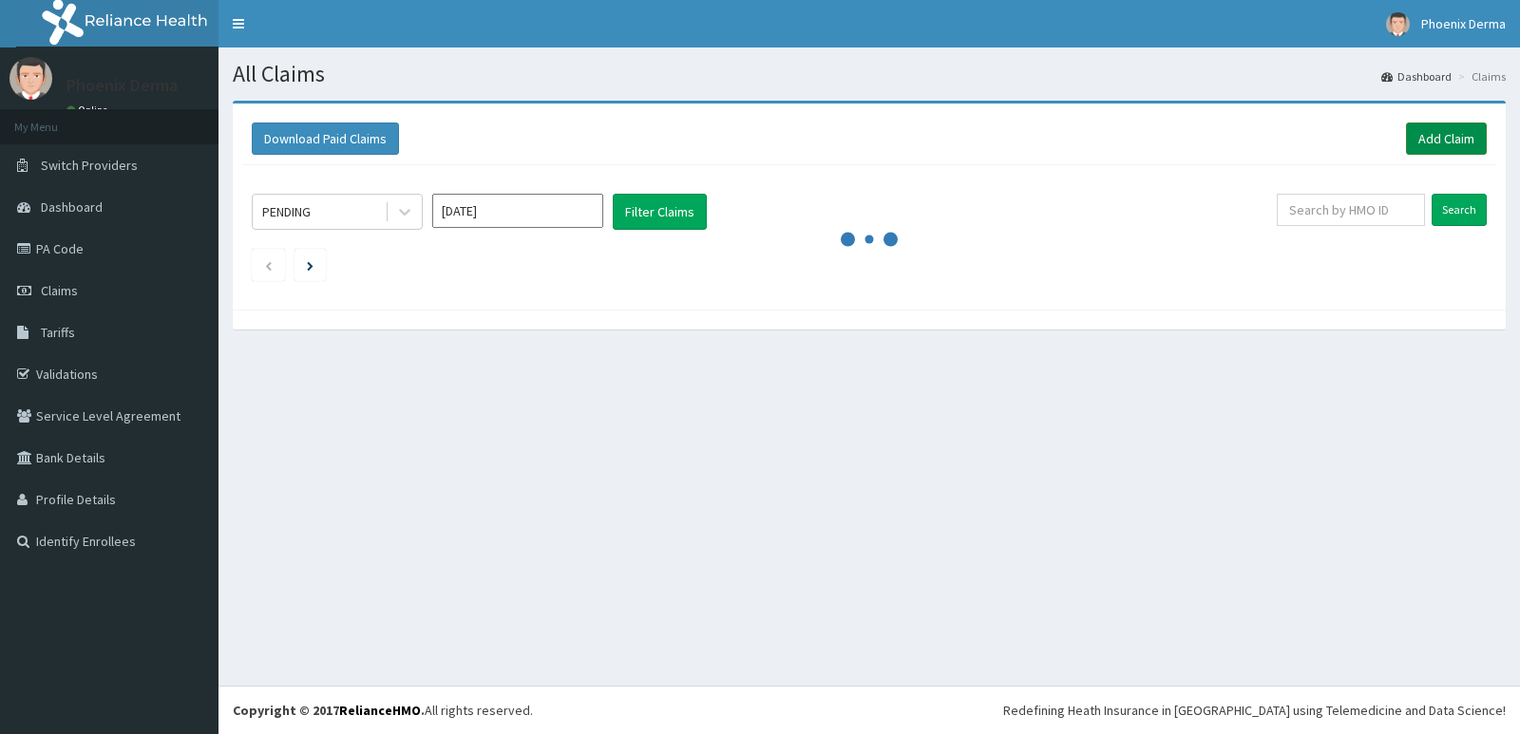
click at [1421, 142] on link "Add Claim" at bounding box center [1446, 139] width 81 height 32
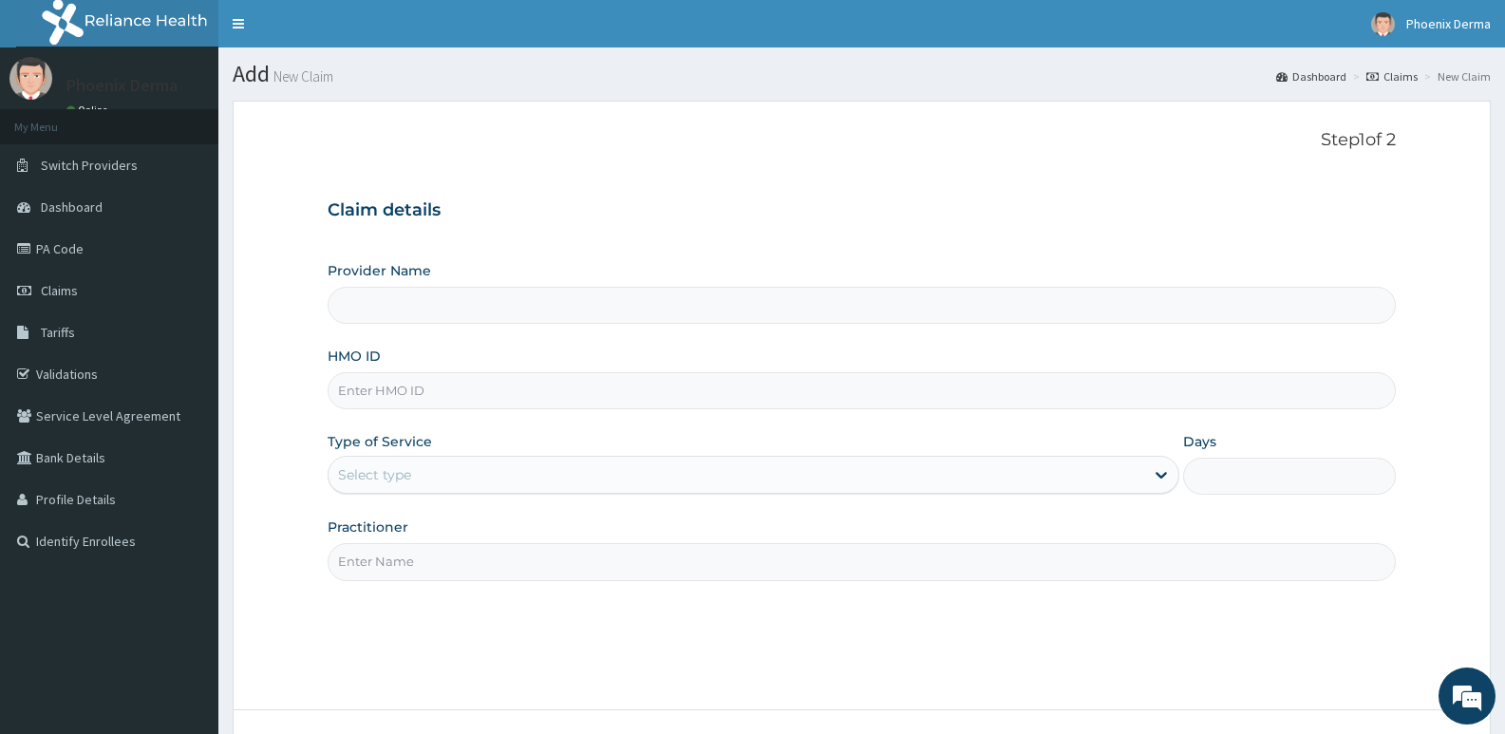
click at [414, 389] on input "HMO ID" at bounding box center [862, 390] width 1068 height 37
click at [35, 237] on link "PA Code" at bounding box center [109, 249] width 218 height 42
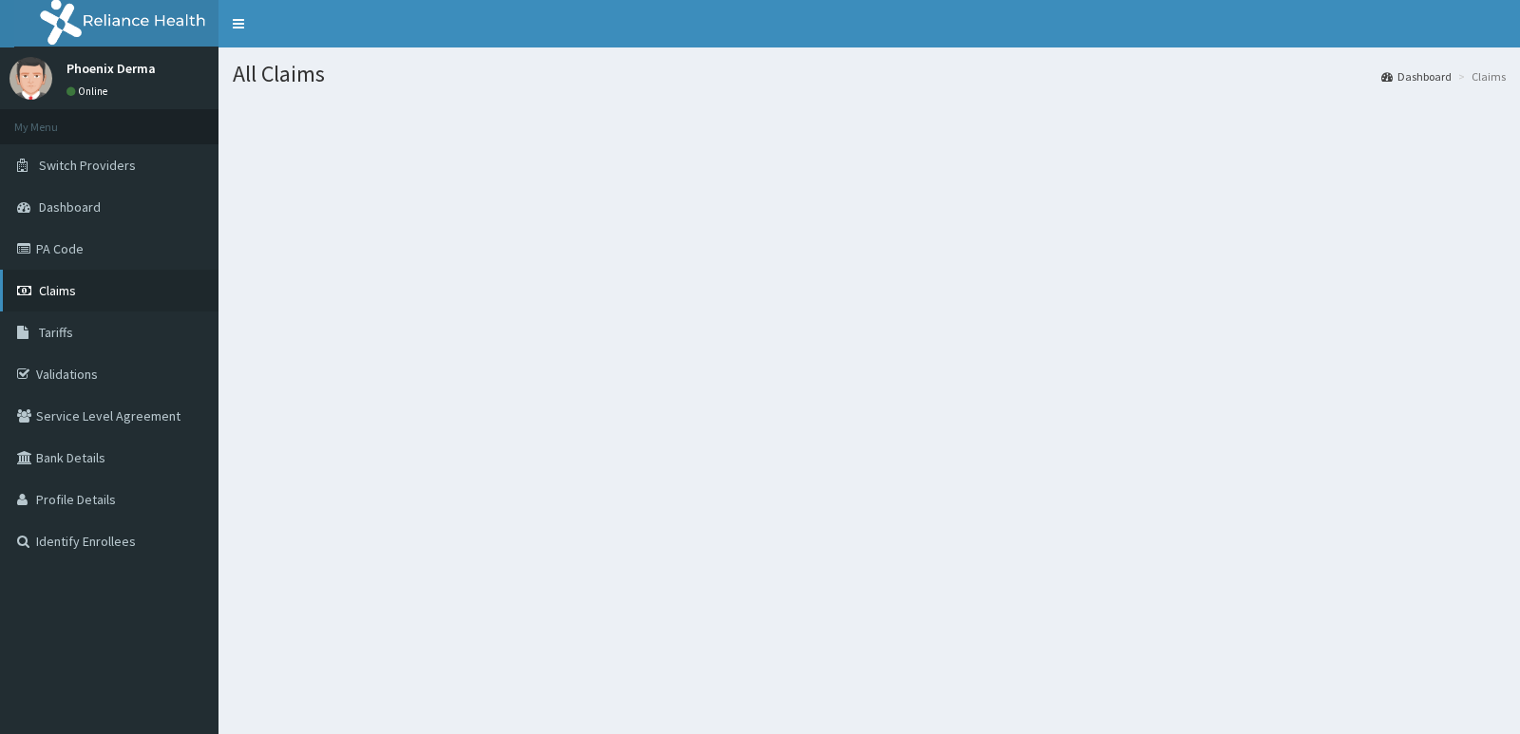
click at [60, 288] on span "Claims" at bounding box center [57, 290] width 37 height 17
click at [88, 302] on link "Claims" at bounding box center [109, 291] width 218 height 42
click at [79, 293] on link "Claims" at bounding box center [109, 291] width 218 height 42
click at [74, 301] on link "Claims" at bounding box center [109, 291] width 218 height 42
click at [58, 302] on link "Claims" at bounding box center [109, 291] width 218 height 42
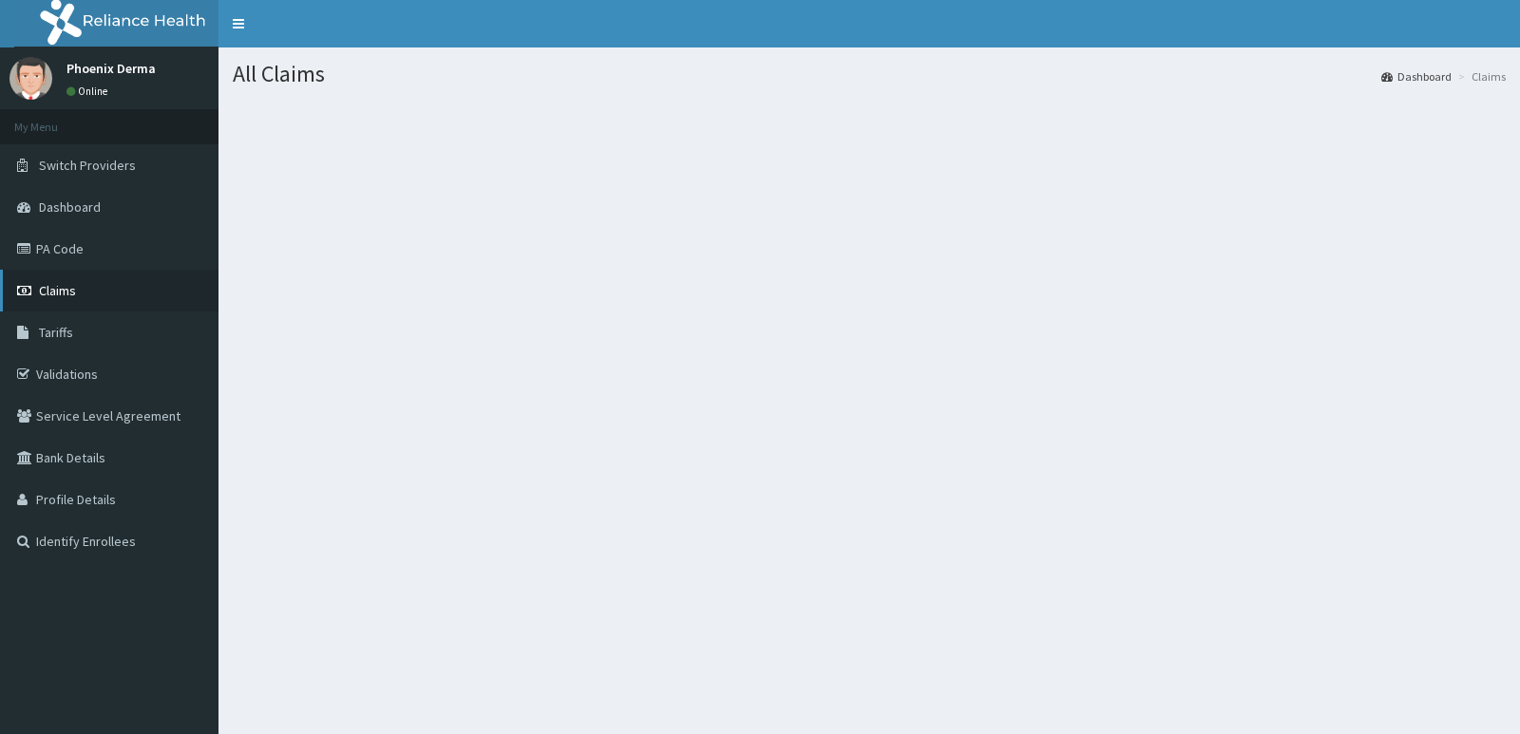
click at [68, 286] on span "Claims" at bounding box center [57, 290] width 37 height 17
click at [77, 290] on link "Claims" at bounding box center [109, 291] width 218 height 42
click at [80, 290] on link "Claims" at bounding box center [109, 291] width 218 height 42
click at [79, 292] on link "Claims" at bounding box center [109, 291] width 218 height 42
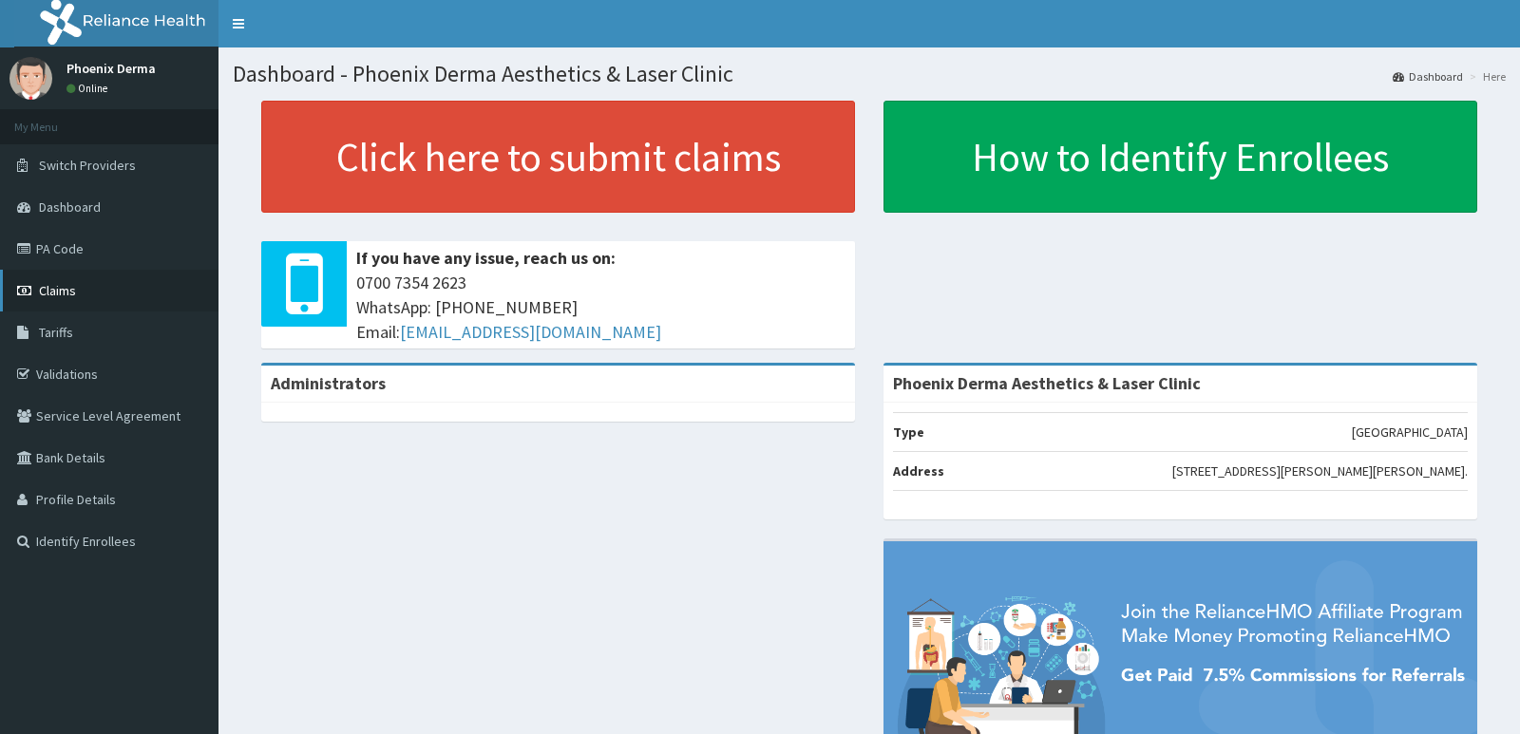
click at [68, 289] on span "Claims" at bounding box center [57, 290] width 37 height 17
click at [67, 288] on span "Claims" at bounding box center [57, 290] width 37 height 17
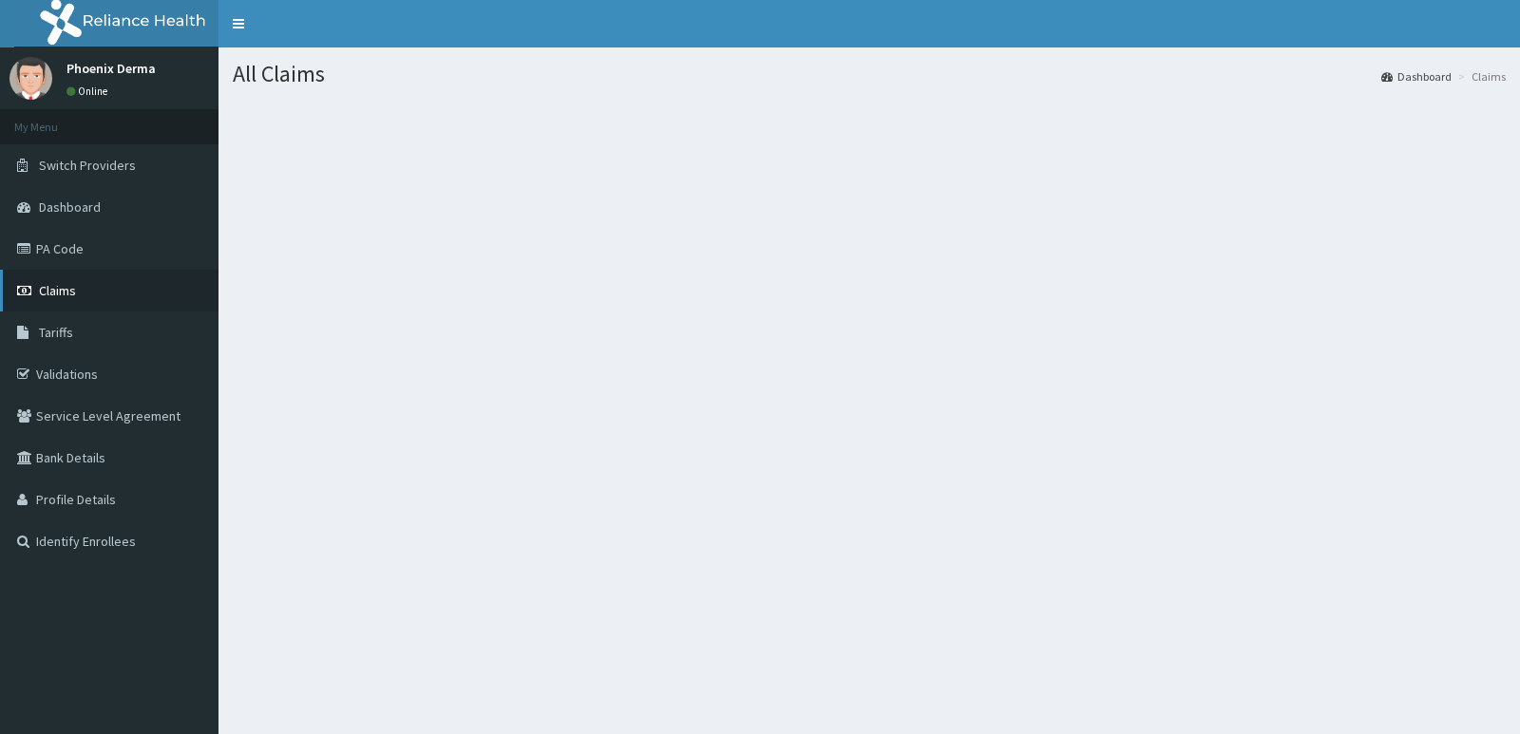
click at [58, 303] on link "Claims" at bounding box center [109, 291] width 218 height 42
click at [119, 290] on link "Claims" at bounding box center [109, 291] width 218 height 42
click at [101, 293] on link "Claims" at bounding box center [109, 291] width 218 height 42
click at [65, 255] on link "PA Code" at bounding box center [109, 249] width 218 height 42
click at [63, 255] on link "PA Code" at bounding box center [109, 249] width 218 height 42
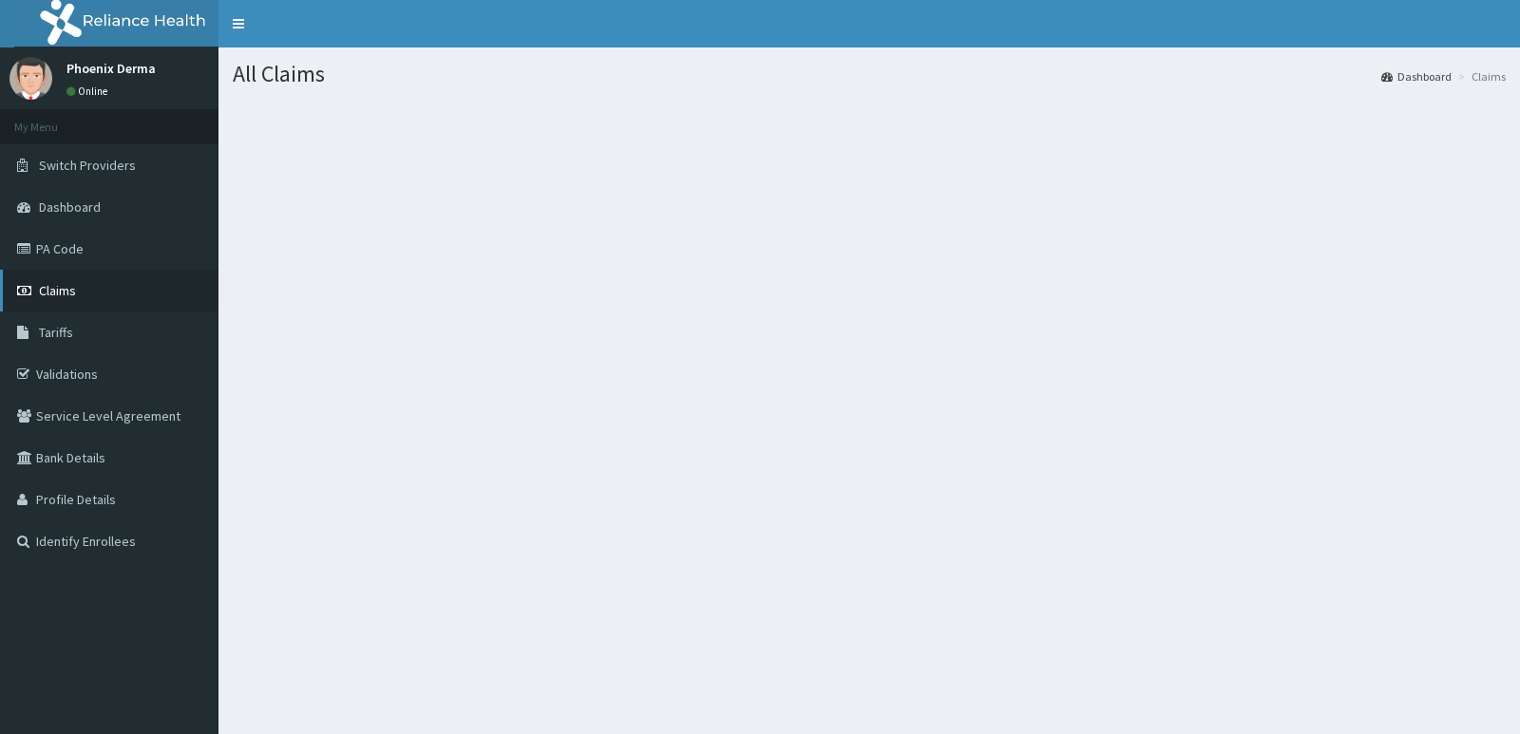
click at [59, 306] on link "Claims" at bounding box center [109, 291] width 218 height 42
click at [0, 283] on link "Claims" at bounding box center [109, 291] width 218 height 42
click at [33, 282] on link "Claims" at bounding box center [109, 291] width 218 height 42
click at [48, 294] on span "Claims" at bounding box center [57, 290] width 37 height 17
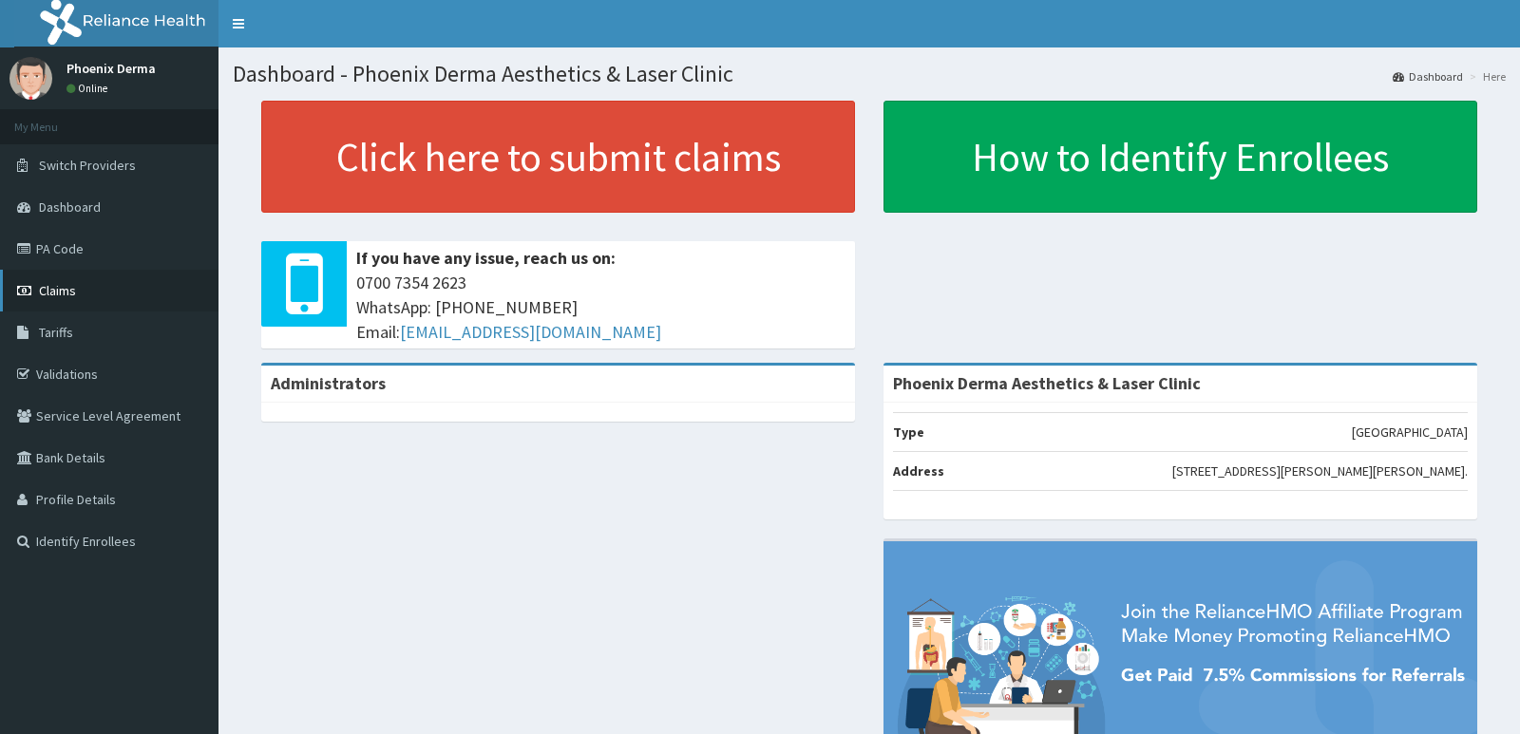
click at [85, 279] on link "Claims" at bounding box center [109, 291] width 218 height 42
click at [85, 295] on link "Claims" at bounding box center [109, 291] width 218 height 42
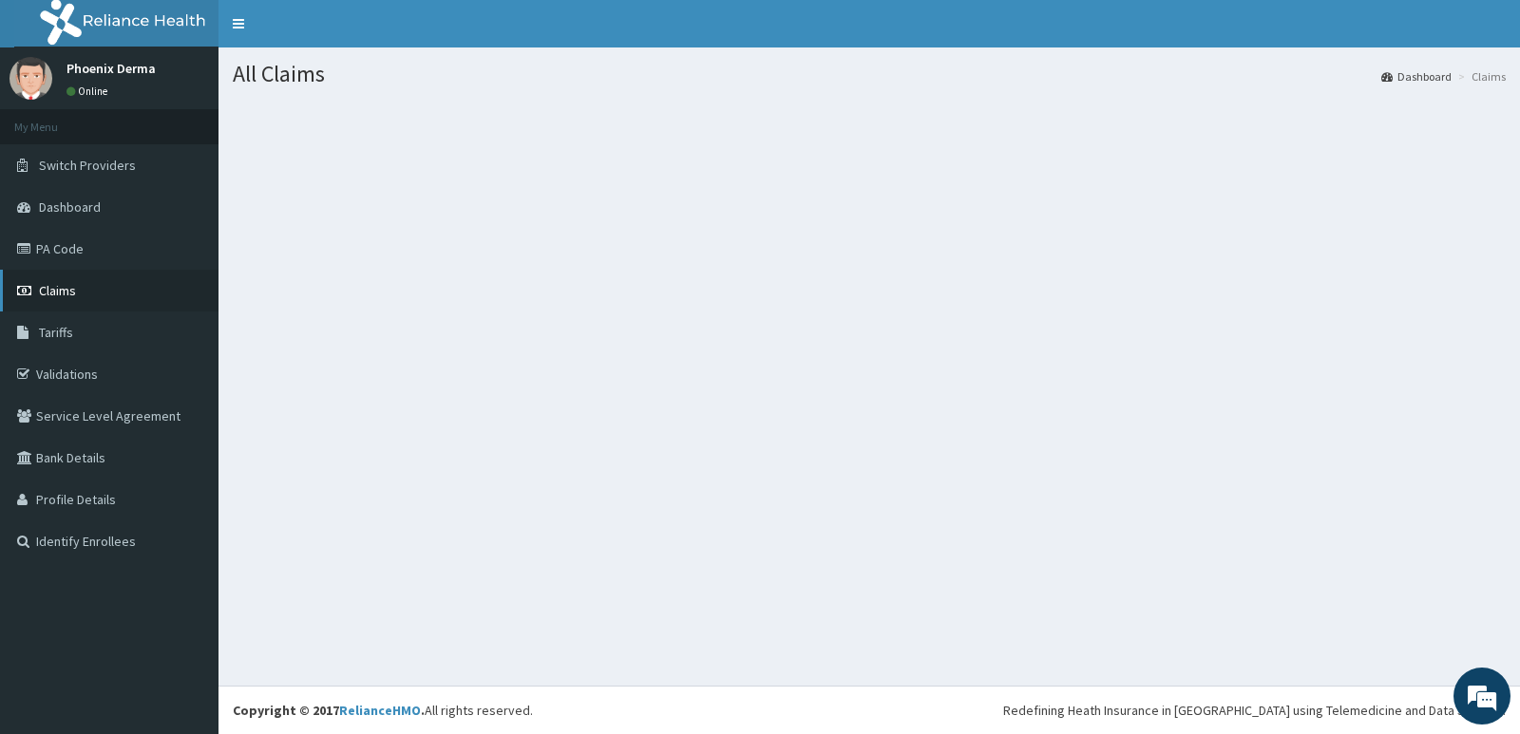
click at [85, 292] on link "Claims" at bounding box center [109, 291] width 218 height 42
click at [69, 278] on link "Claims" at bounding box center [109, 291] width 218 height 42
click at [80, 301] on link "Claims" at bounding box center [109, 291] width 218 height 42
click at [65, 304] on link "Claims" at bounding box center [109, 291] width 218 height 42
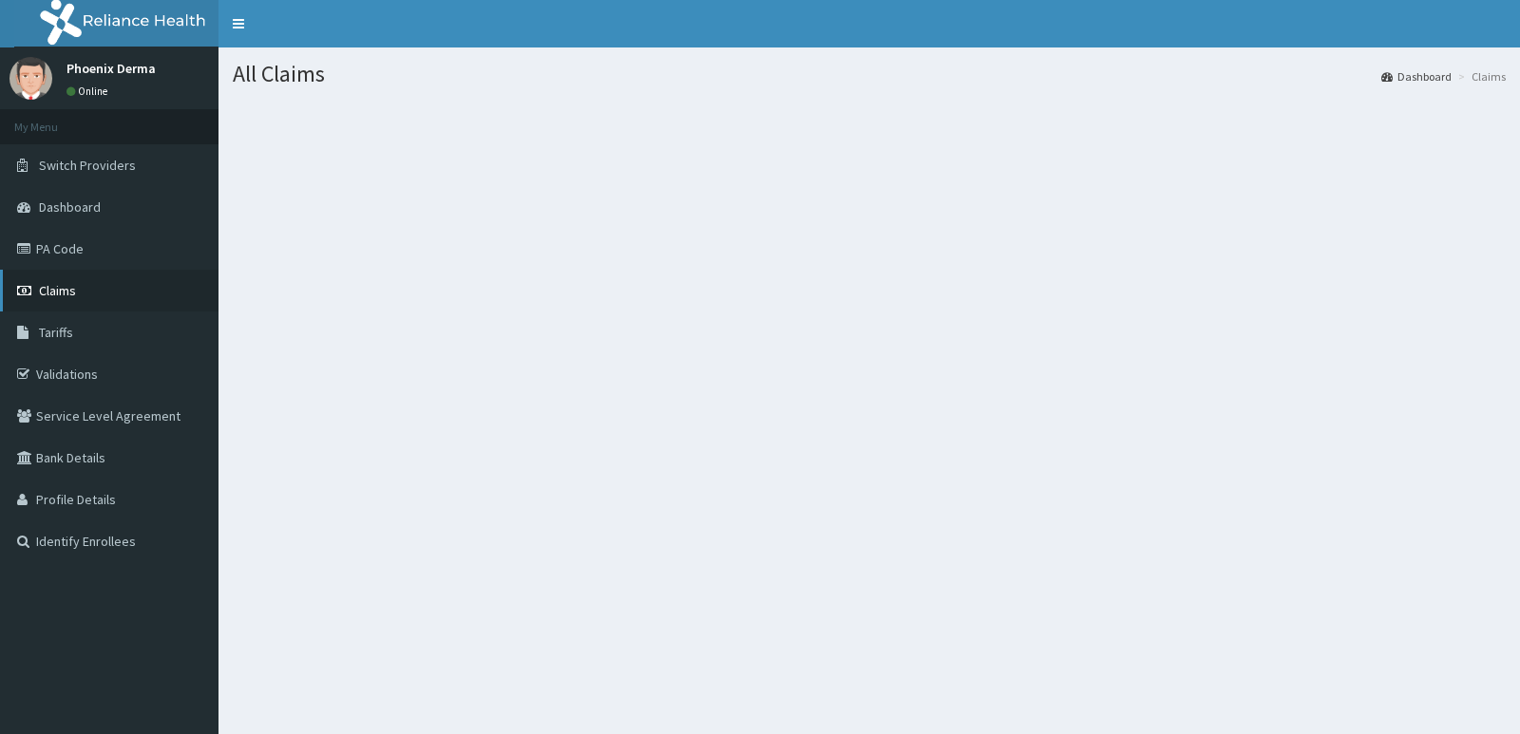
click at [51, 311] on link "Claims" at bounding box center [109, 291] width 218 height 42
click at [55, 296] on span "Claims" at bounding box center [57, 290] width 37 height 17
click at [56, 293] on span "Claims" at bounding box center [57, 290] width 37 height 17
click at [50, 299] on span "Claims" at bounding box center [57, 290] width 37 height 17
